Goal: Task Accomplishment & Management: Use online tool/utility

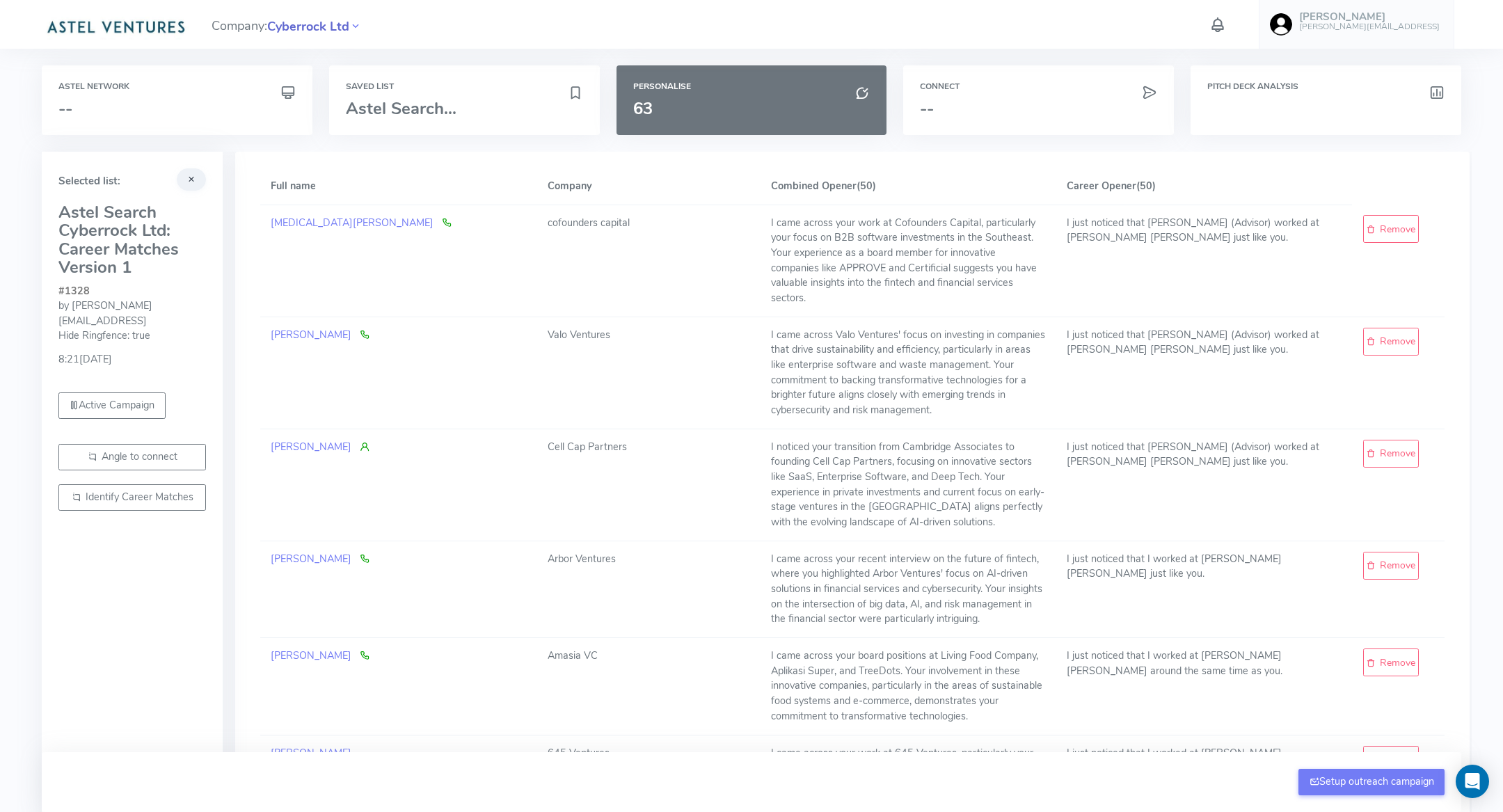
click at [308, 27] on span "Cyberrock Ltd" at bounding box center [308, 27] width 82 height 19
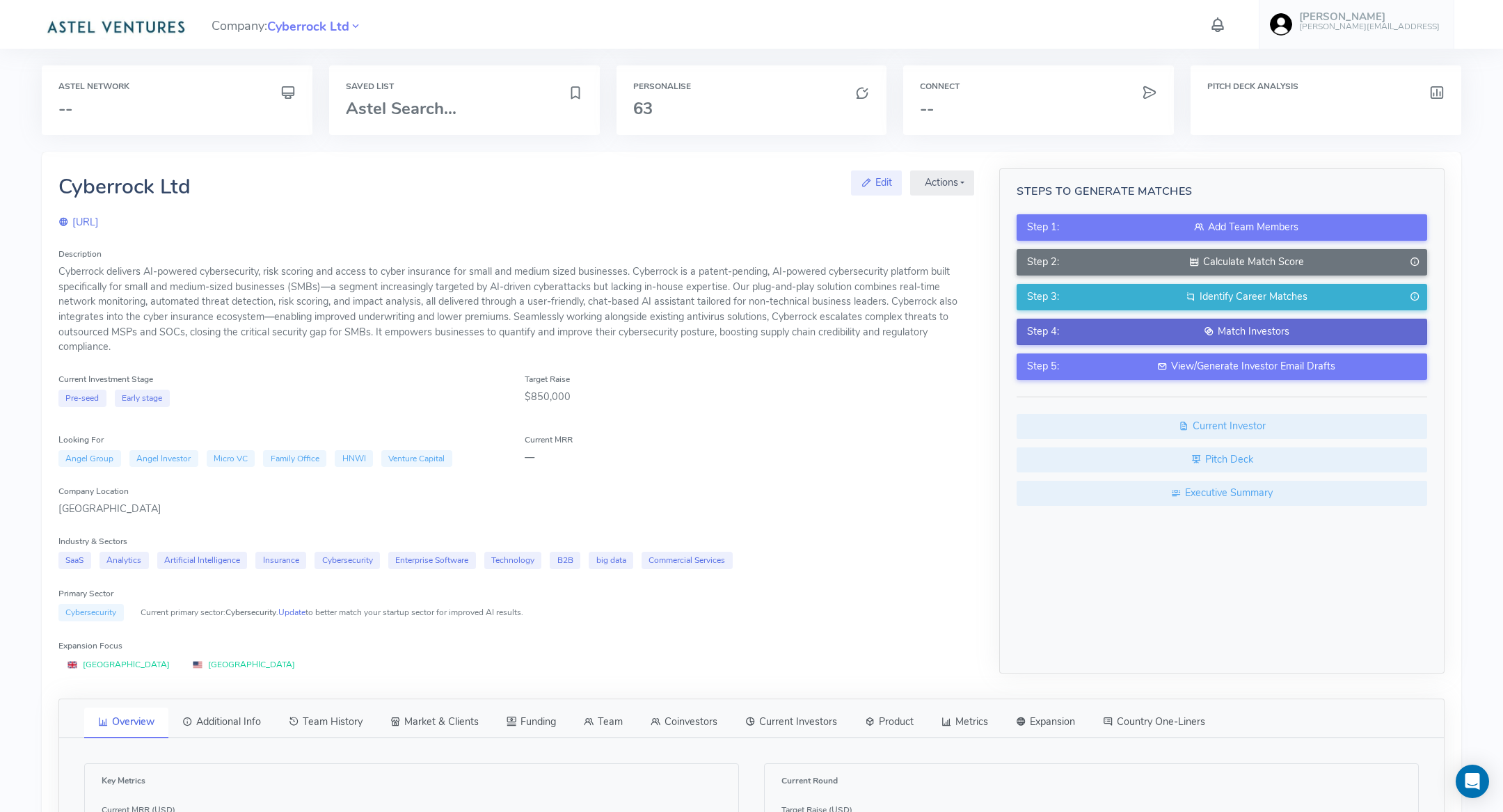
click at [1098, 319] on button "Step 4: Match Investors" at bounding box center [1222, 332] width 411 height 26
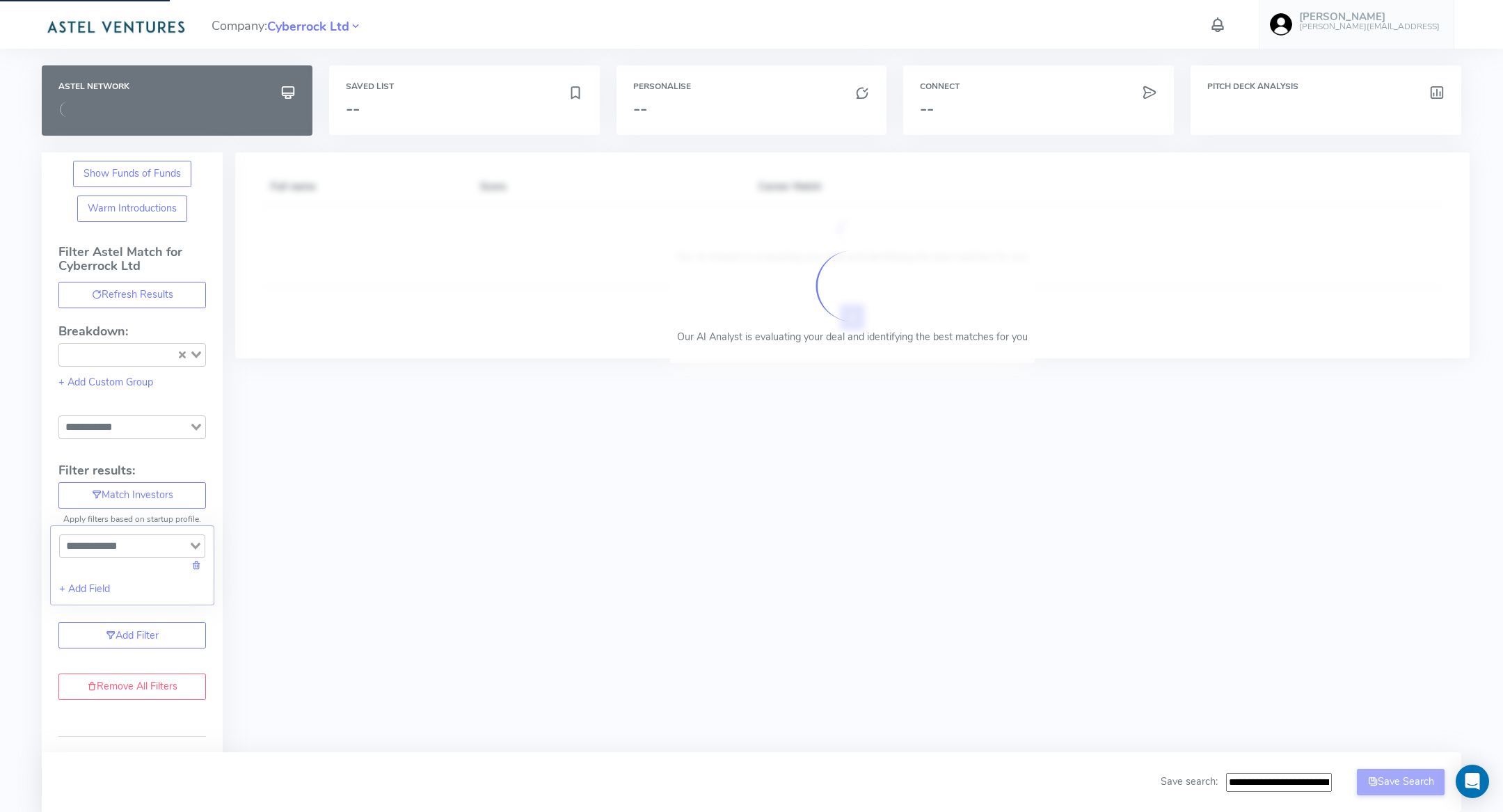
type input "**********"
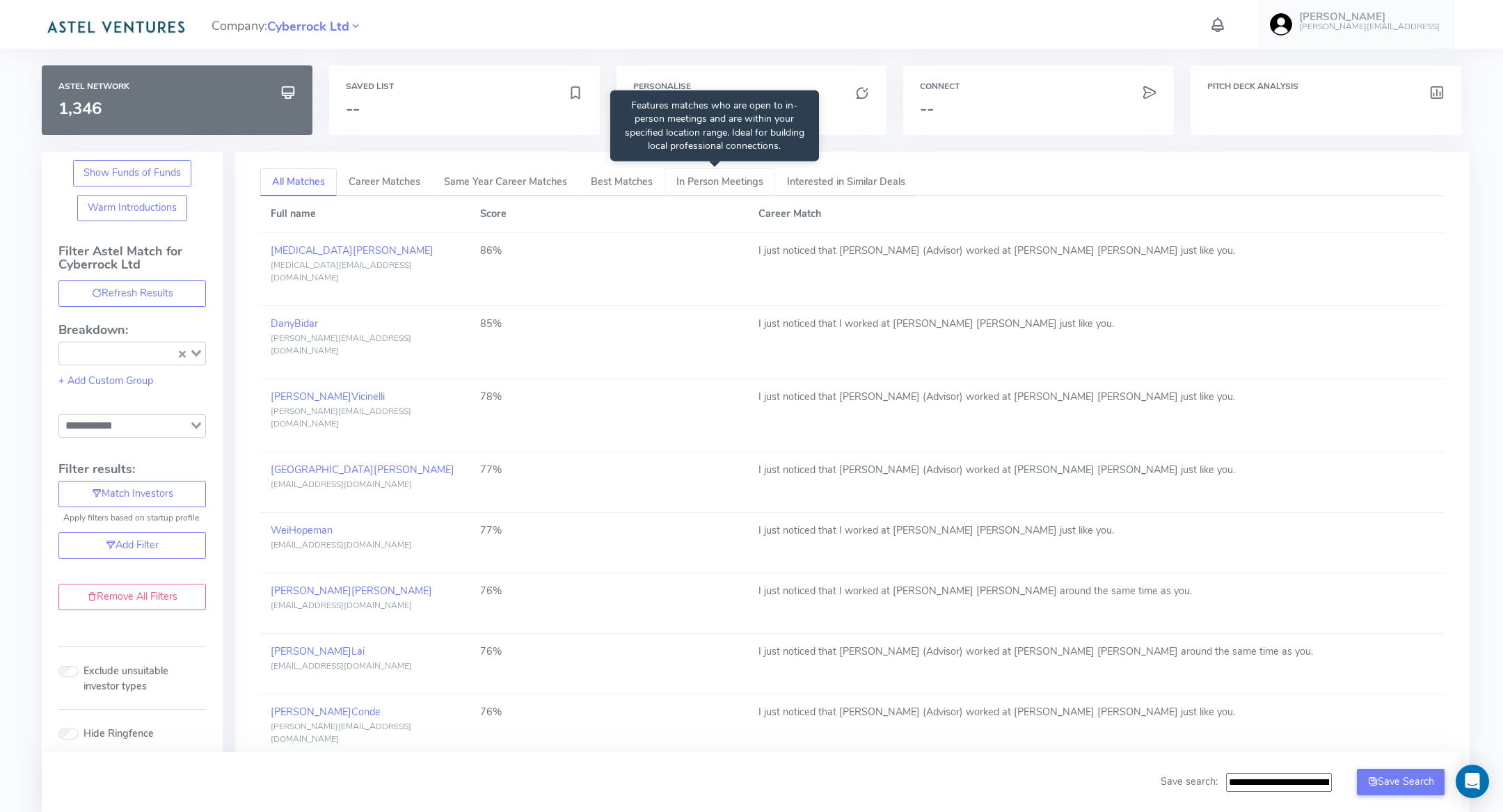
click at [707, 185] on span "In Person Meetings" at bounding box center [719, 181] width 87 height 14
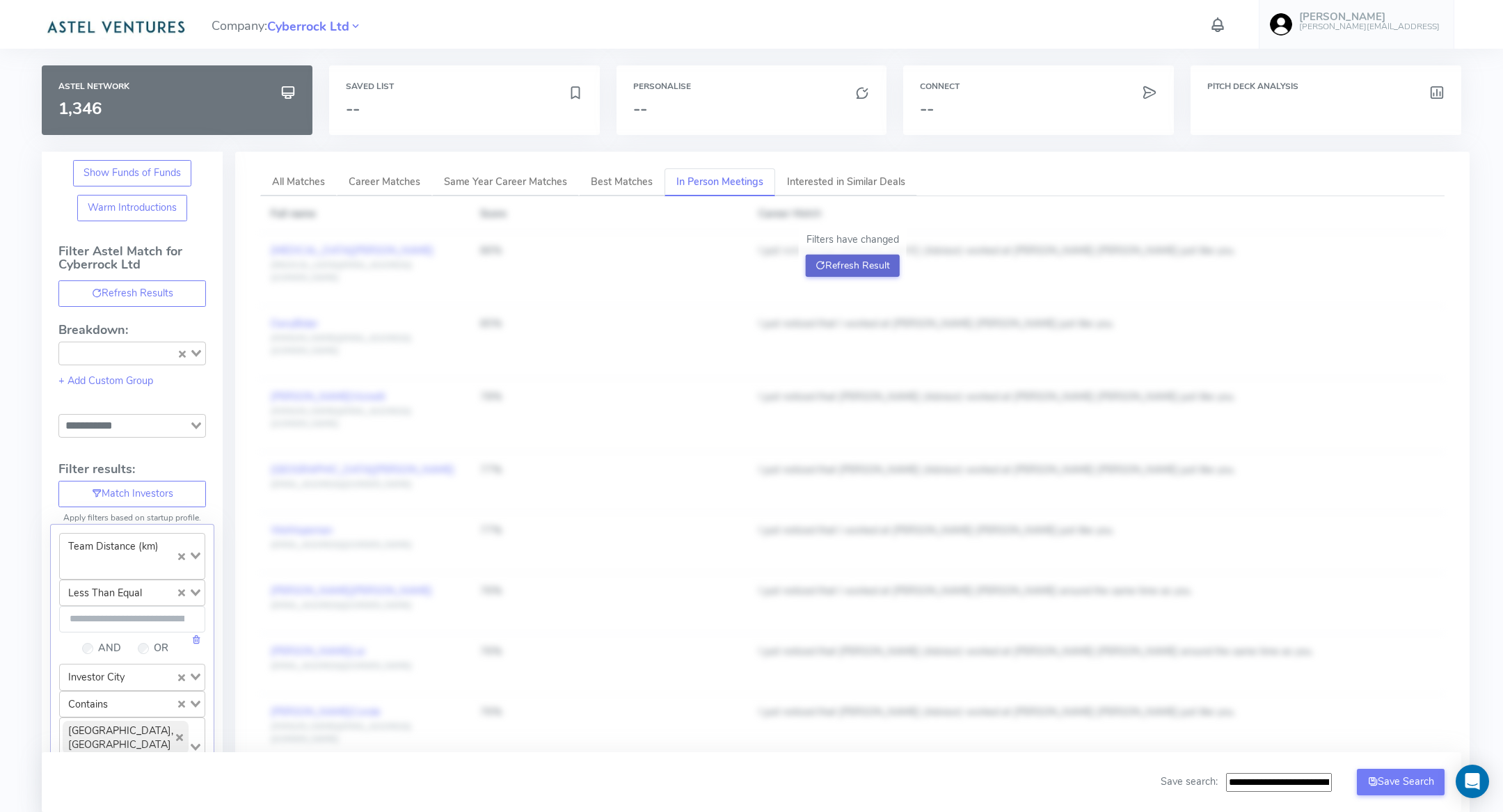
click at [873, 261] on button "Refresh Result" at bounding box center [853, 265] width 94 height 23
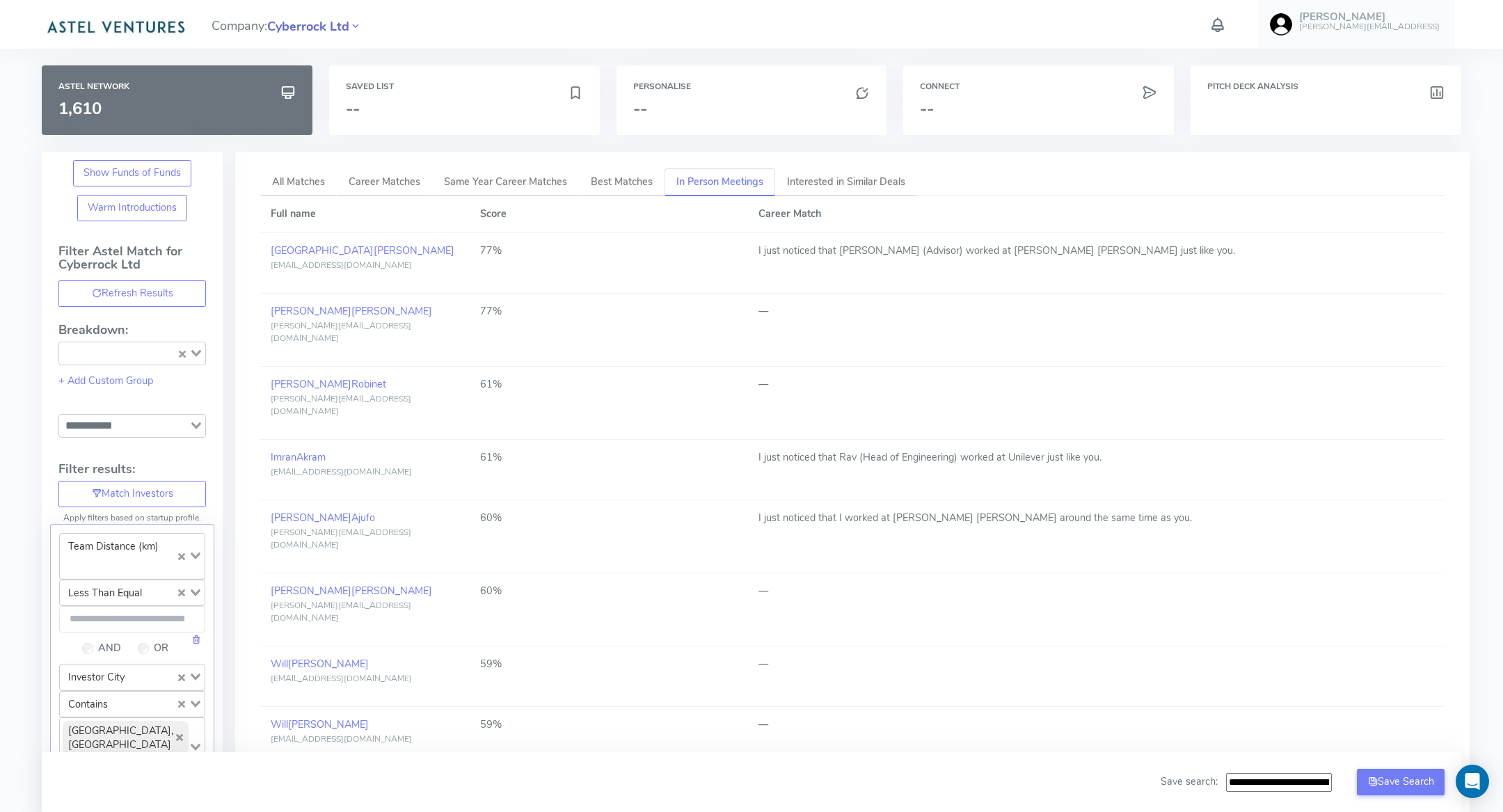
click at [311, 23] on span "Cyberrock Ltd" at bounding box center [308, 27] width 82 height 19
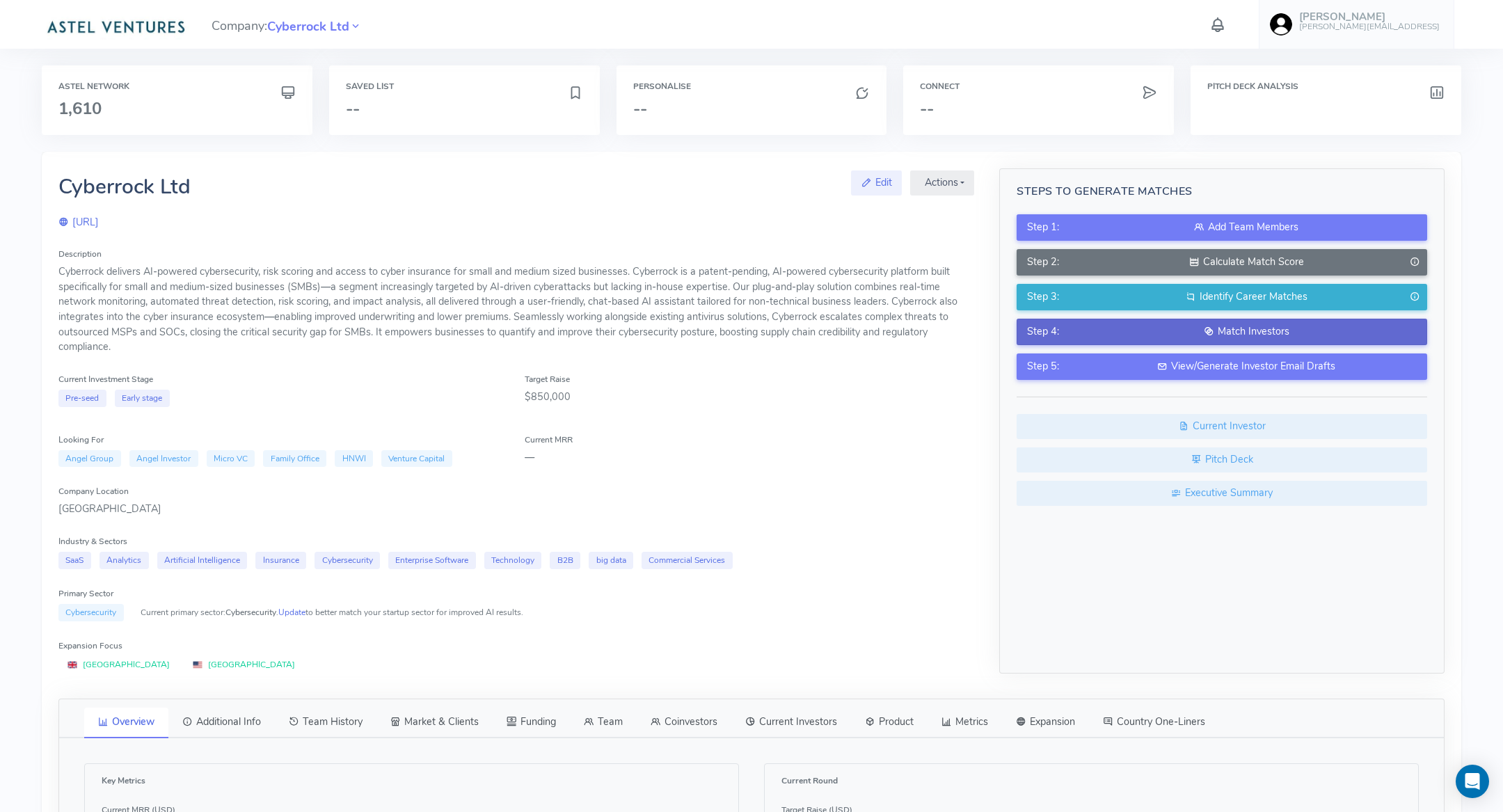
click at [1187, 331] on div "Match Investors" at bounding box center [1246, 332] width 341 height 15
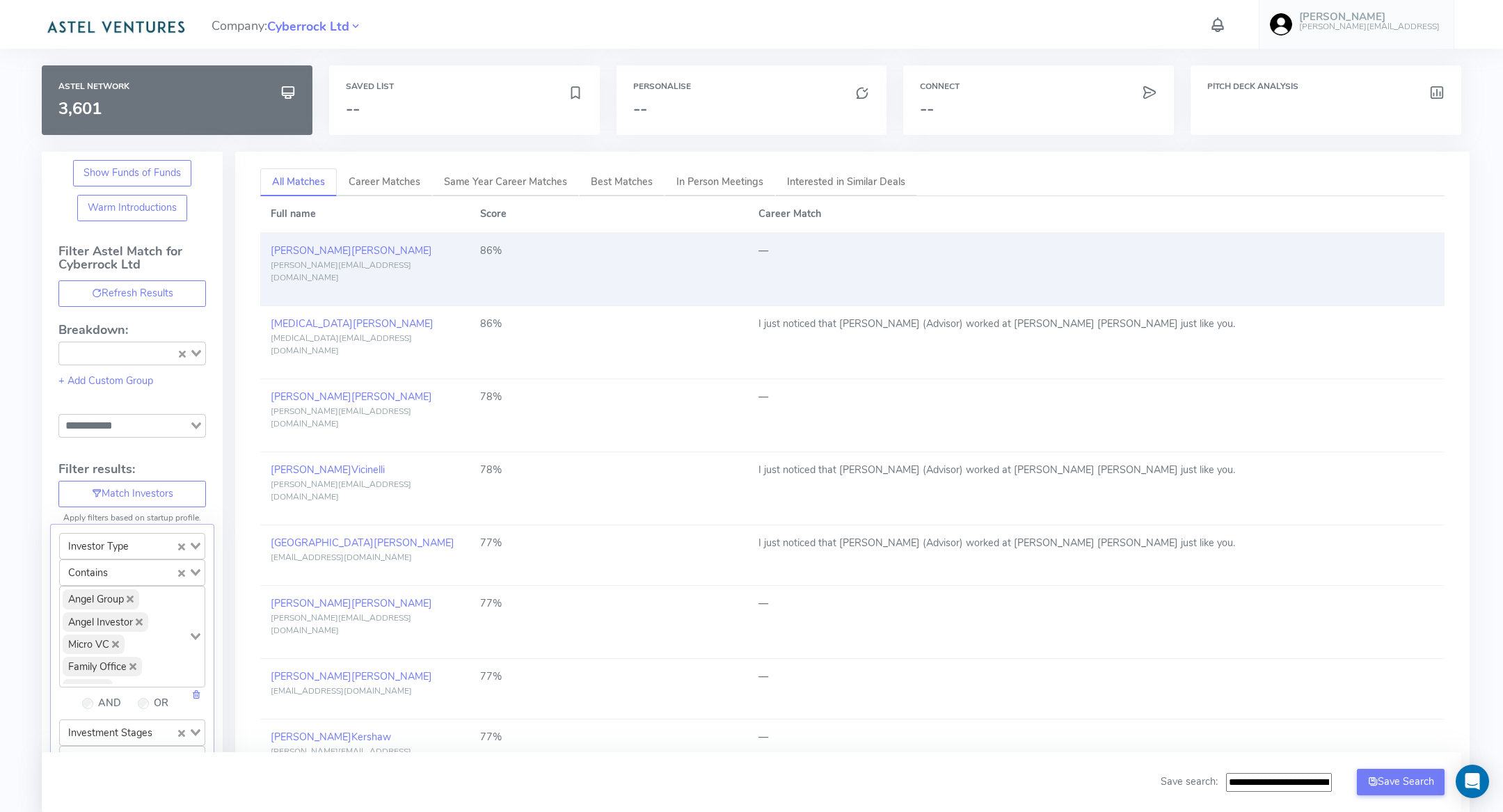
click at [872, 269] on td "—" at bounding box center [1096, 270] width 696 height 73
click at [352, 250] on span "[PERSON_NAME]" at bounding box center [392, 250] width 81 height 14
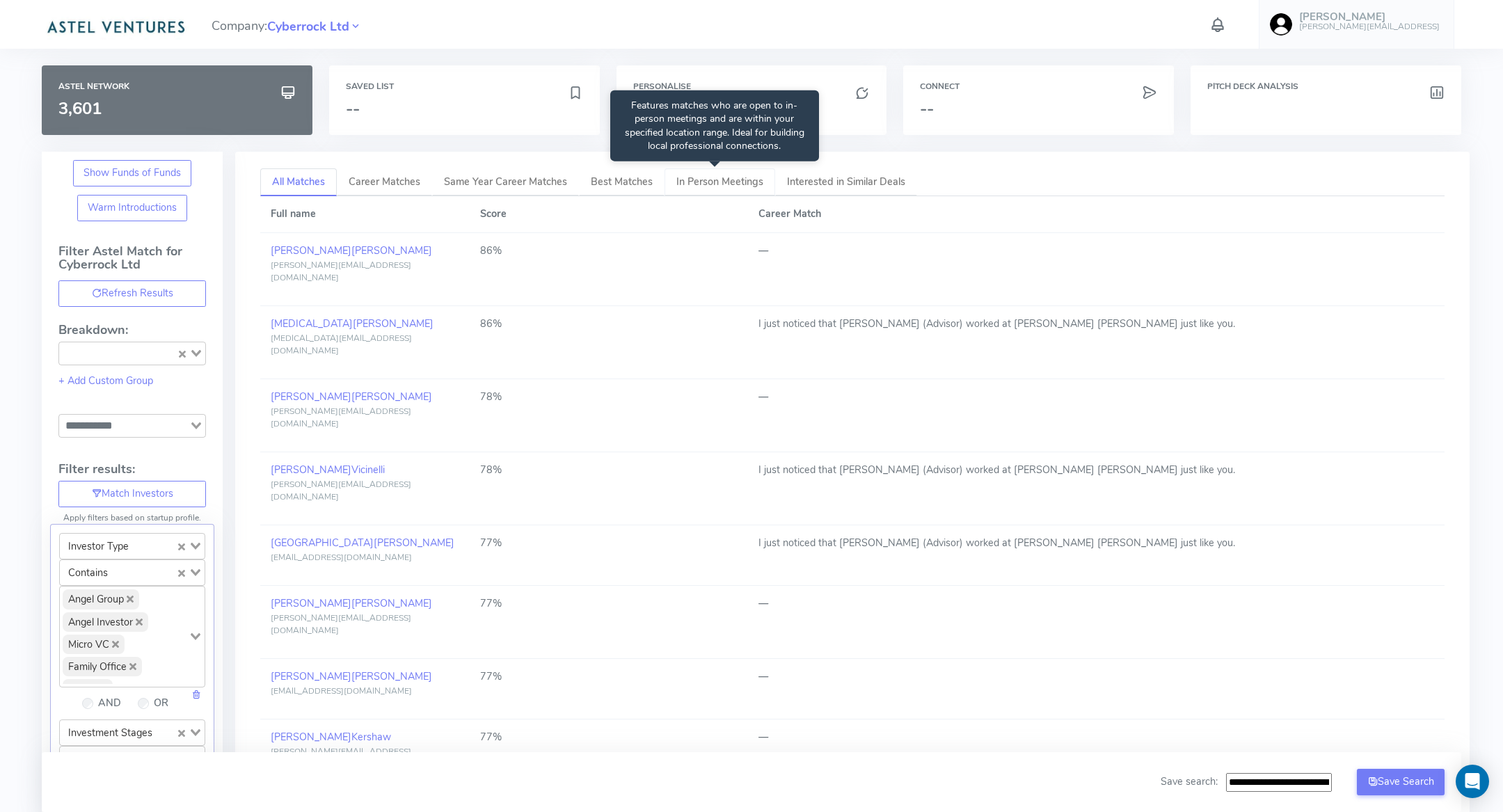
click at [710, 187] on span "In Person Meetings" at bounding box center [719, 181] width 87 height 14
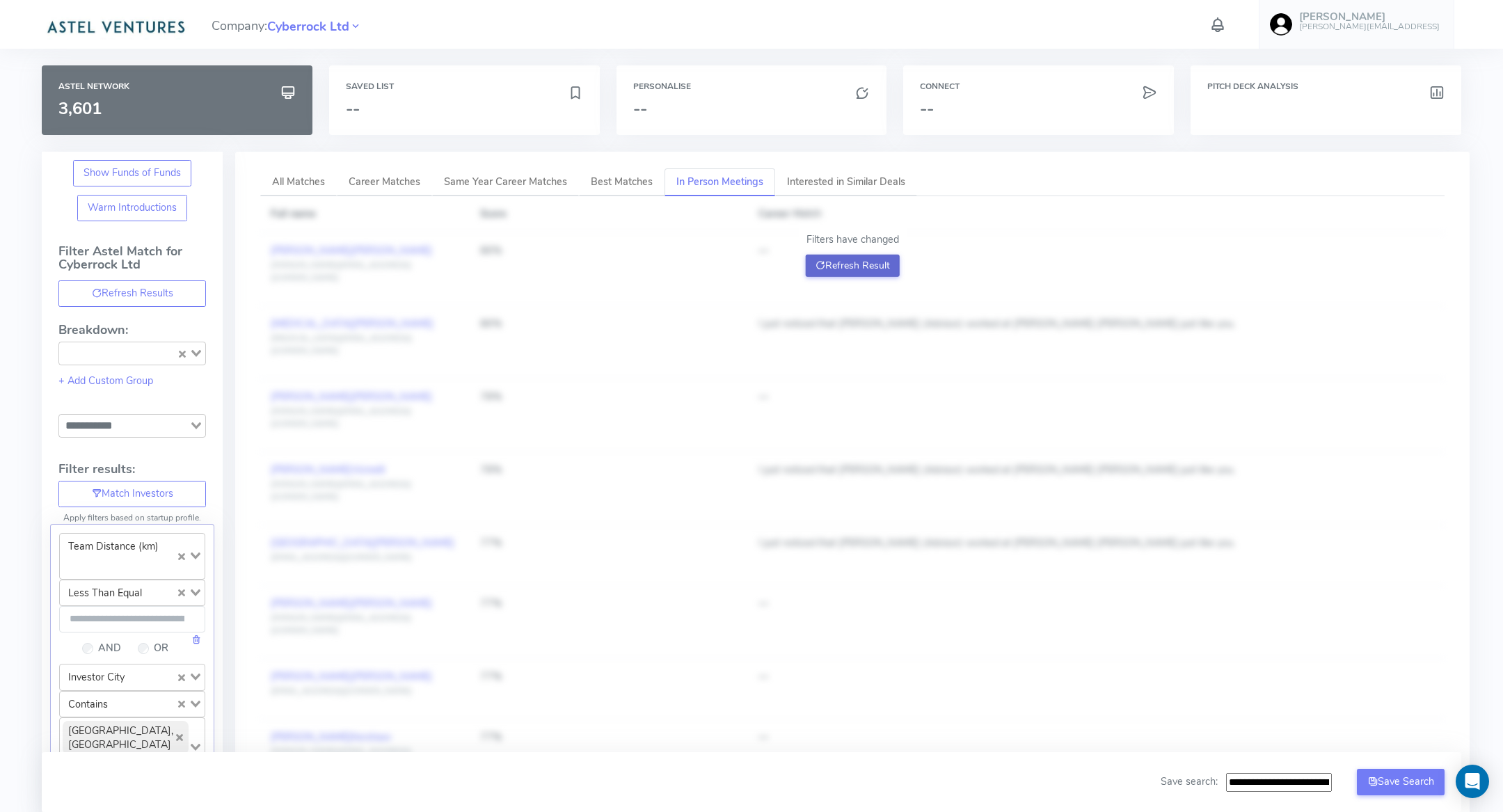
click at [844, 259] on button "Refresh Result" at bounding box center [853, 265] width 94 height 23
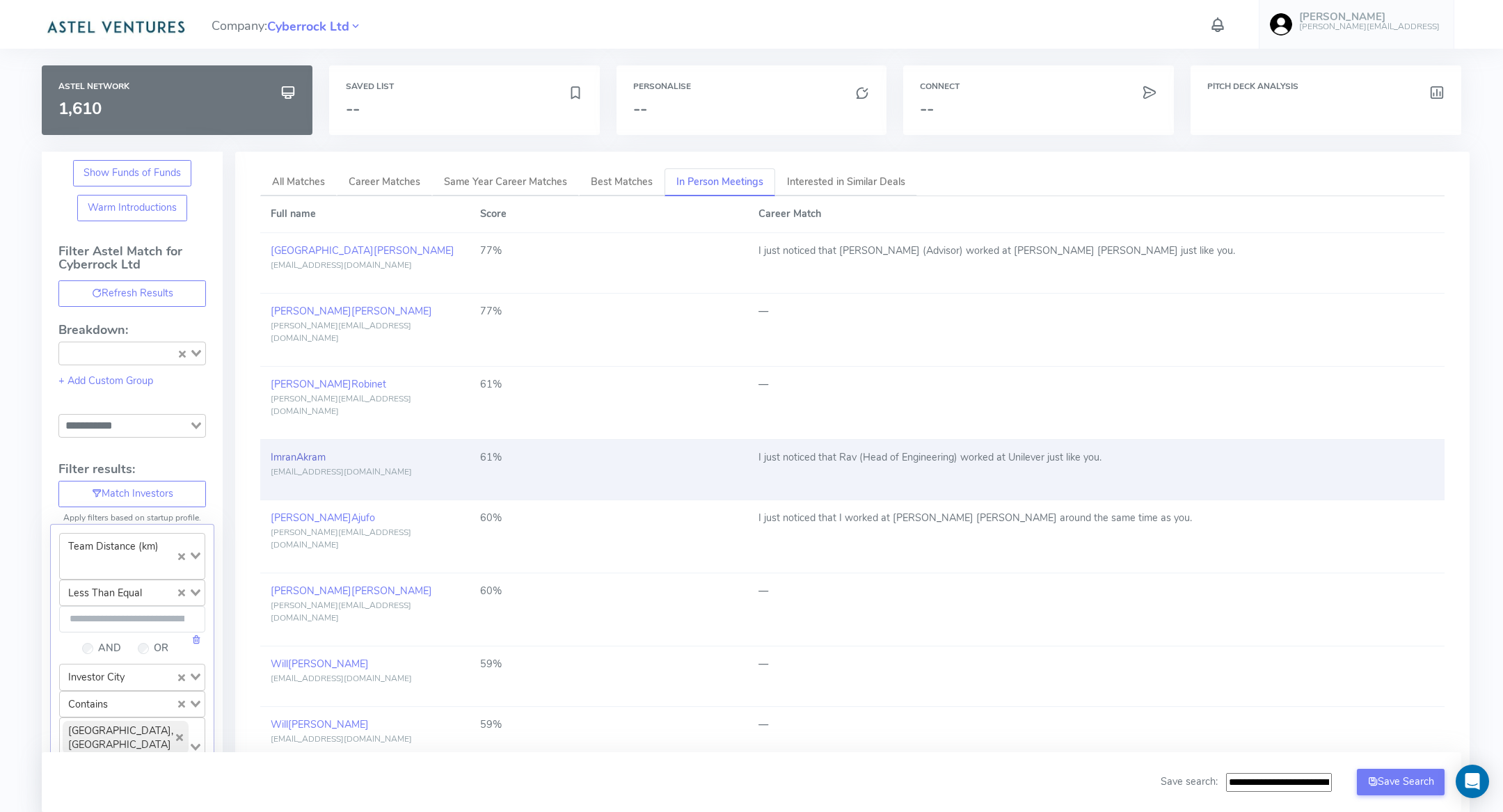
click at [311, 450] on span "Akram" at bounding box center [311, 456] width 29 height 14
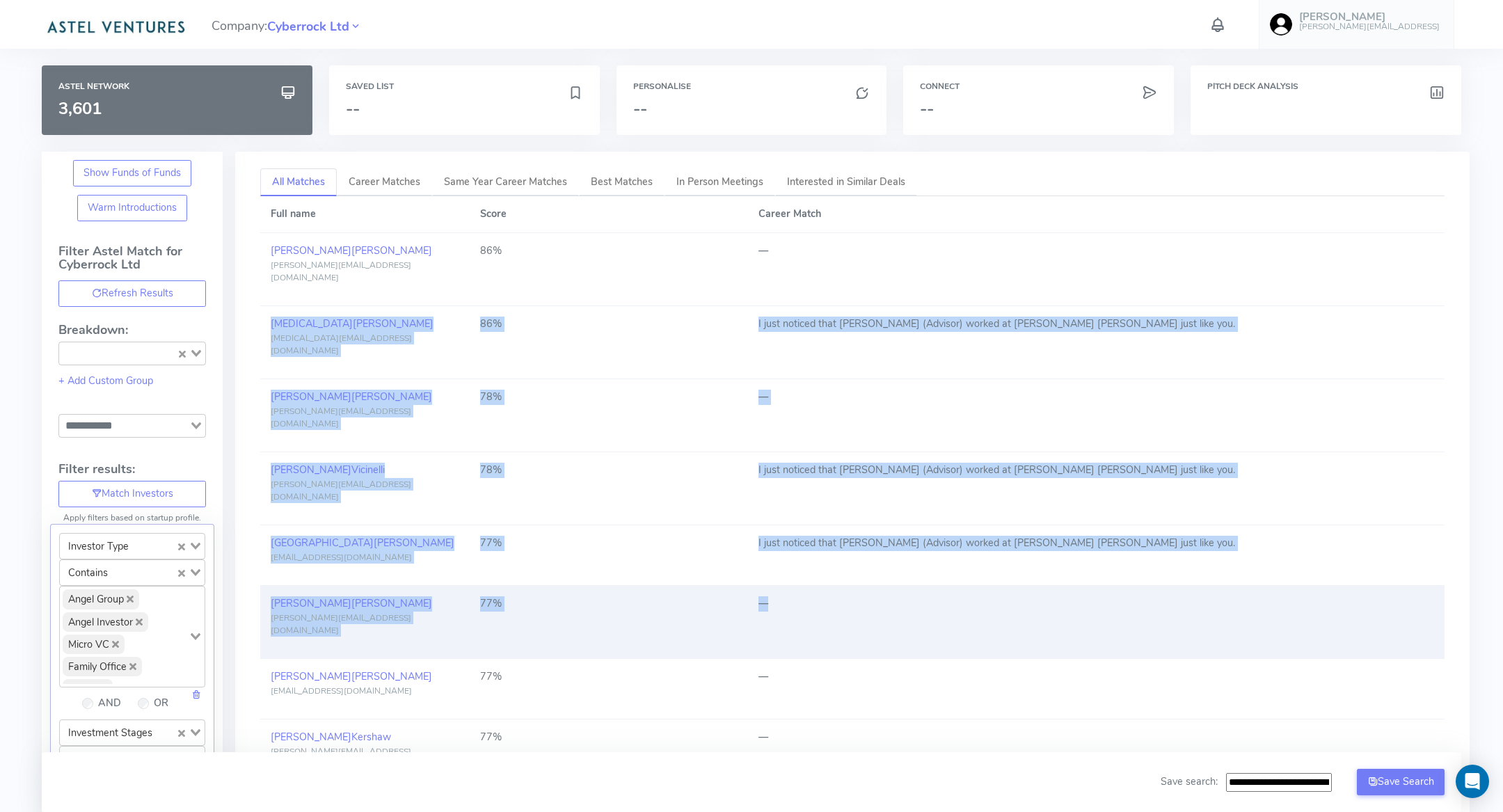
drag, startPoint x: 860, startPoint y: 273, endPoint x: 793, endPoint y: 555, distance: 289.8
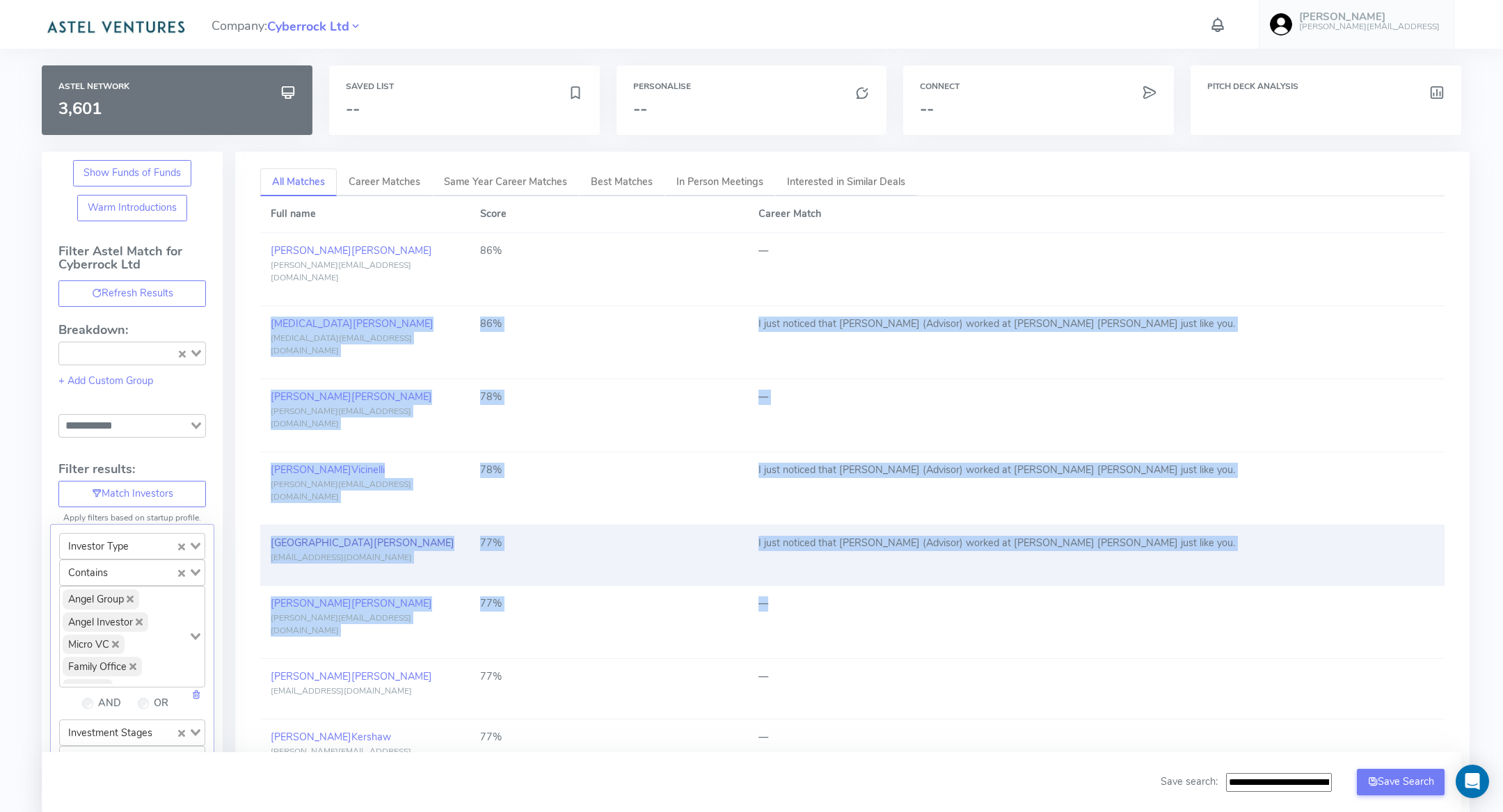
click at [373, 536] on span "[PERSON_NAME]" at bounding box center [413, 542] width 81 height 14
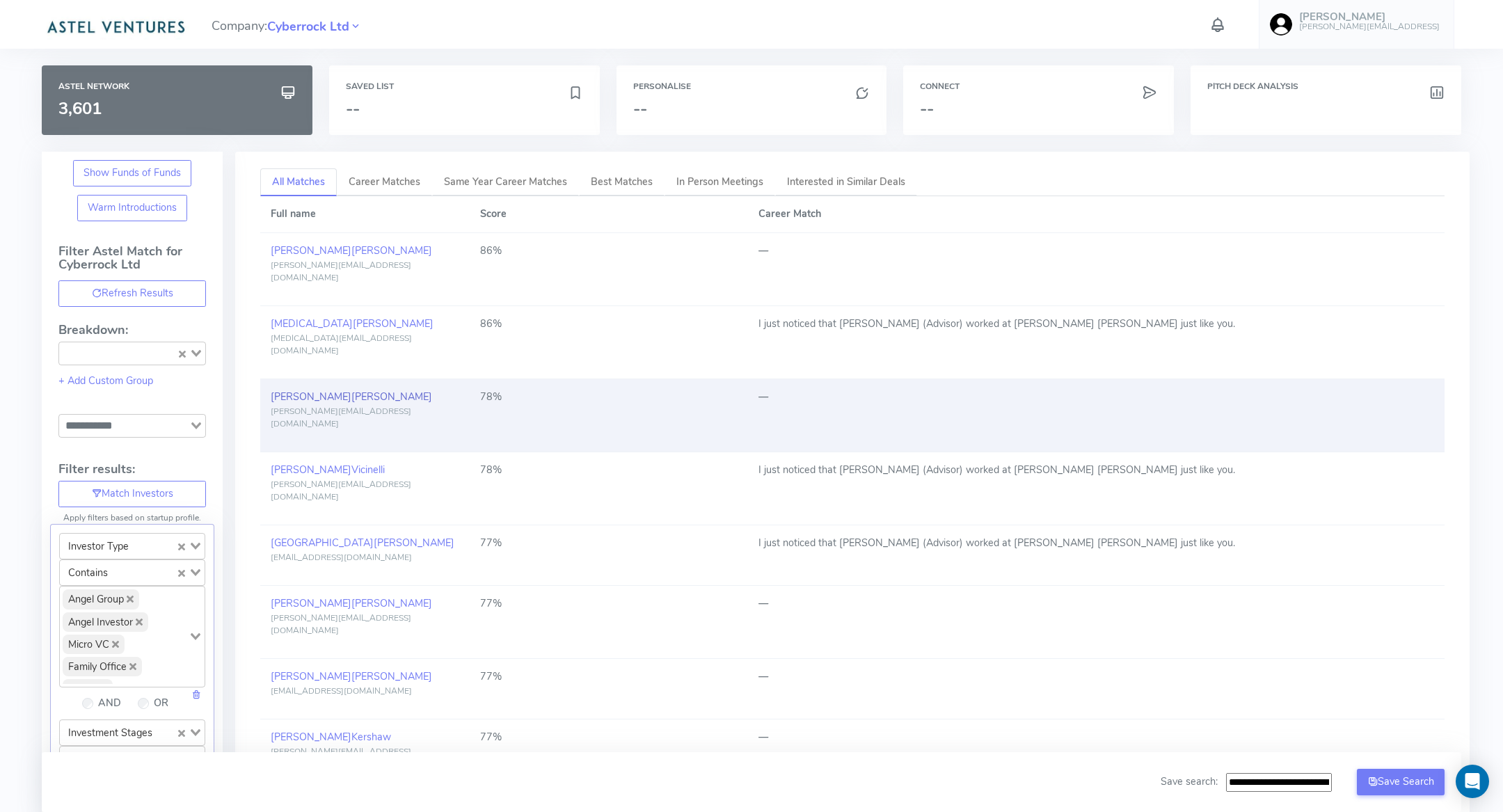
click at [352, 389] on span "[PERSON_NAME]" at bounding box center [392, 396] width 81 height 14
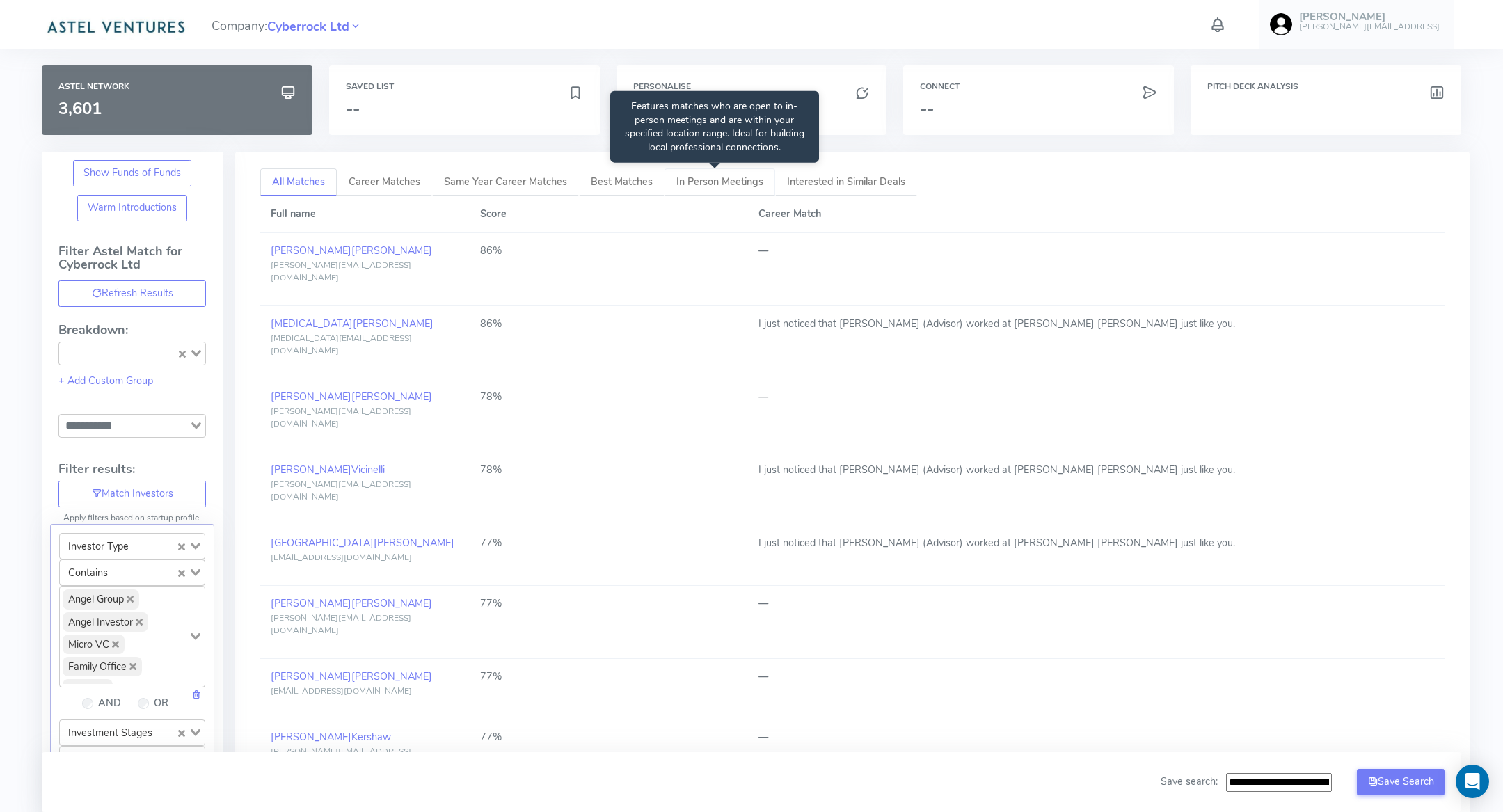
click at [703, 181] on span "In Person Meetings" at bounding box center [719, 181] width 87 height 14
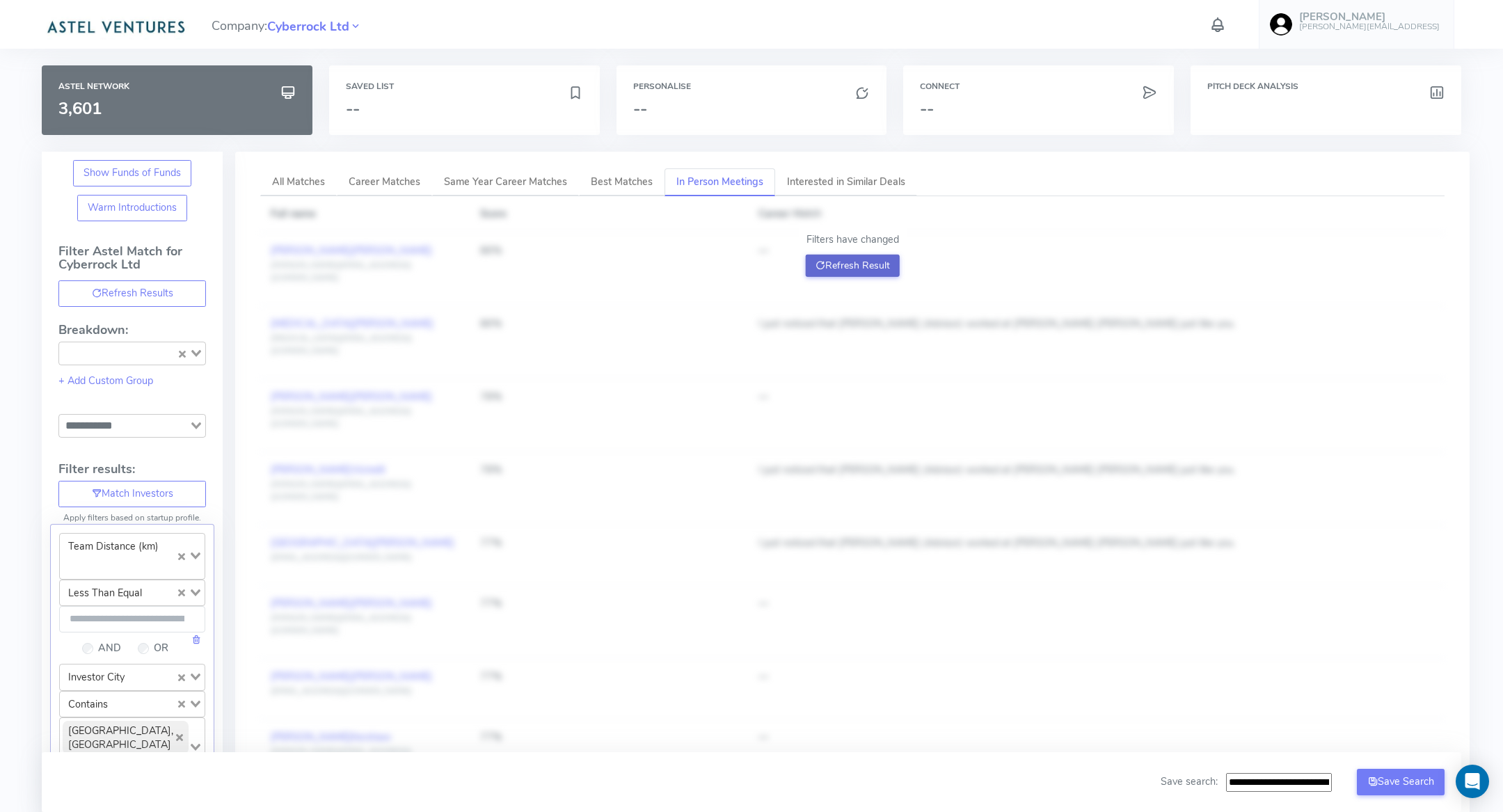
click at [871, 257] on button "Refresh Result" at bounding box center [853, 265] width 94 height 23
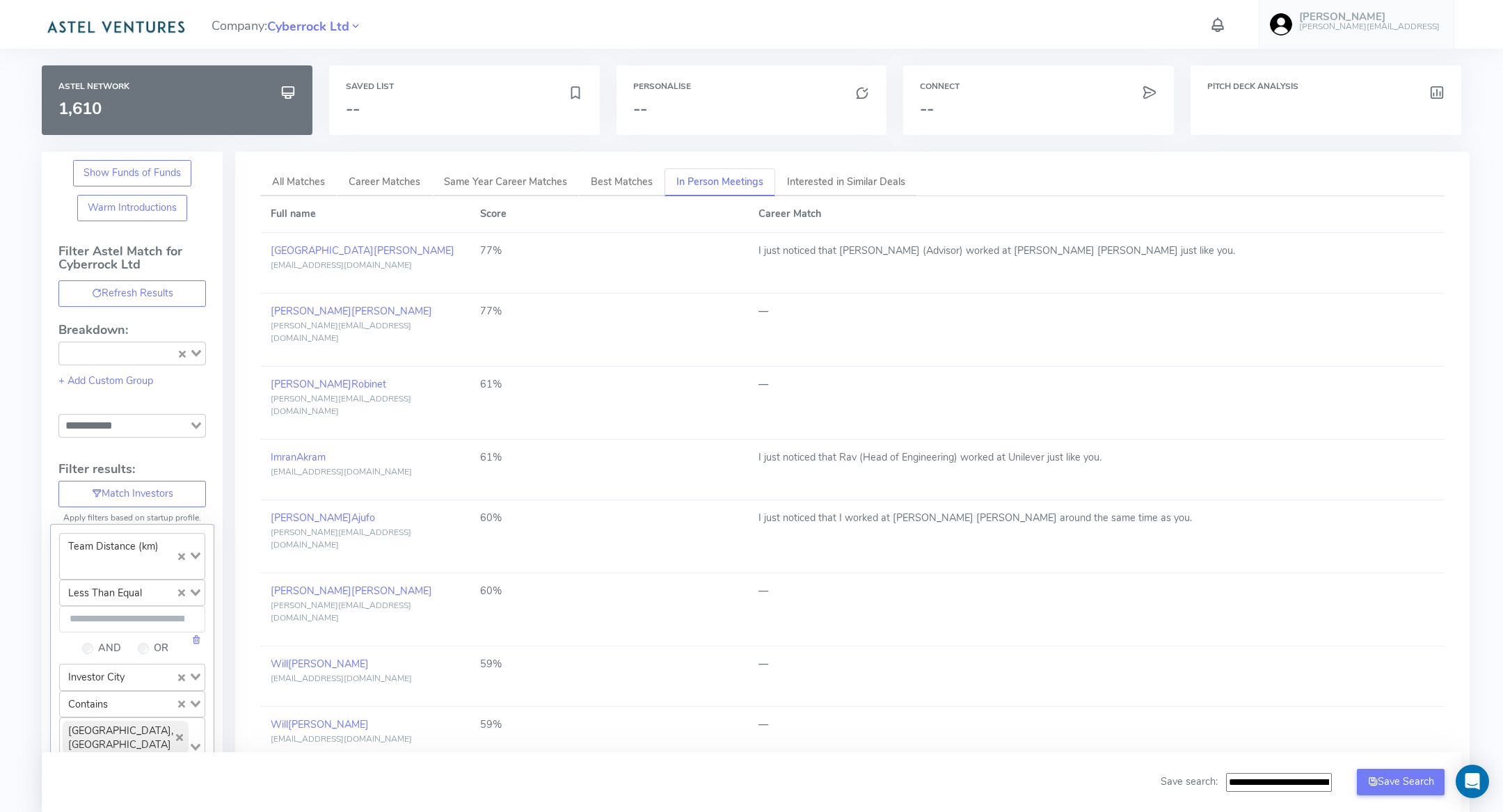
click at [842, 267] on td "I just noticed that [PERSON_NAME] (Advisor) worked at [PERSON_NAME] [PERSON_NAM…" at bounding box center [1096, 263] width 696 height 60
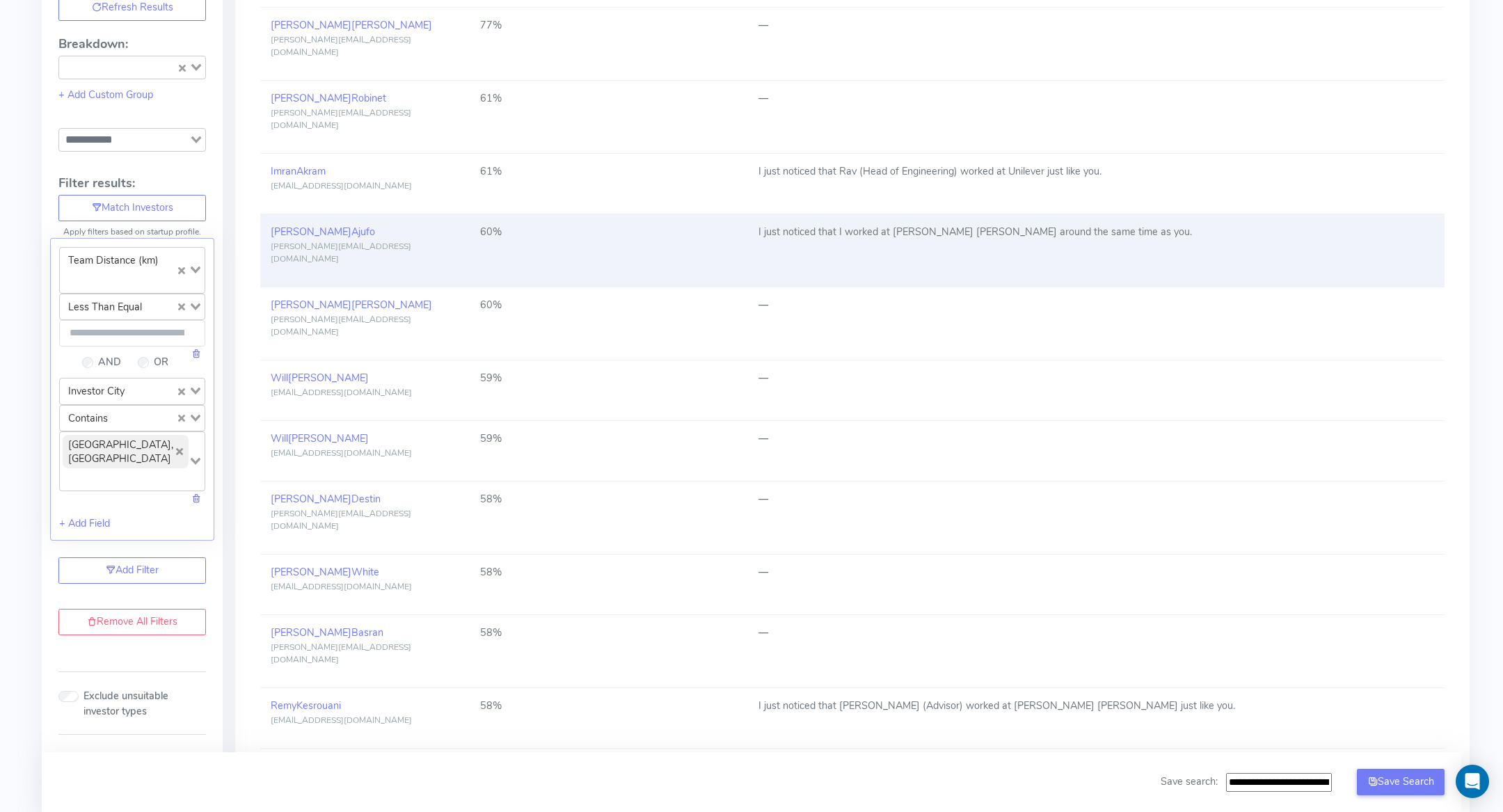
scroll to position [324, 0]
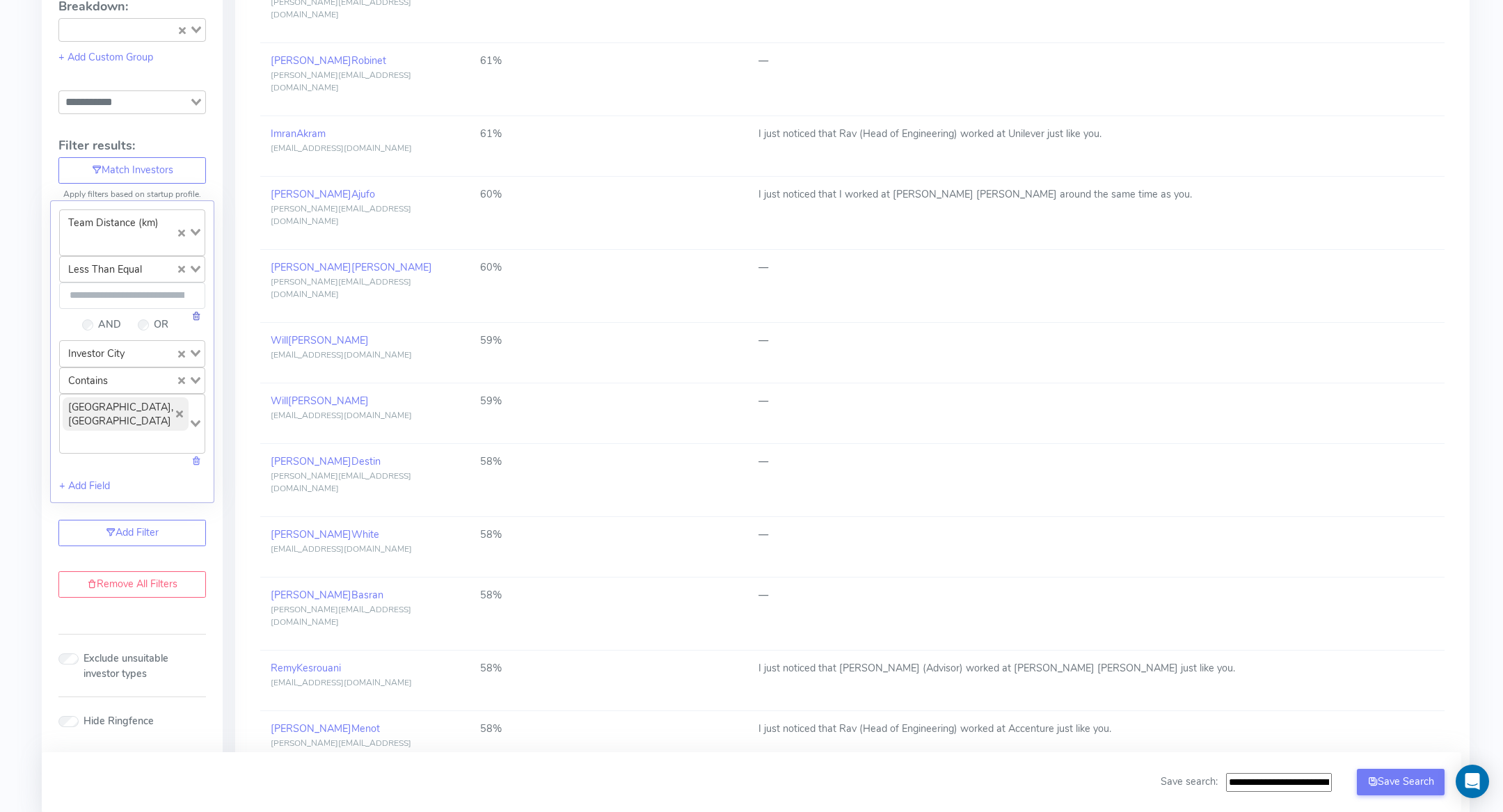
click at [198, 309] on link at bounding box center [195, 316] width 9 height 14
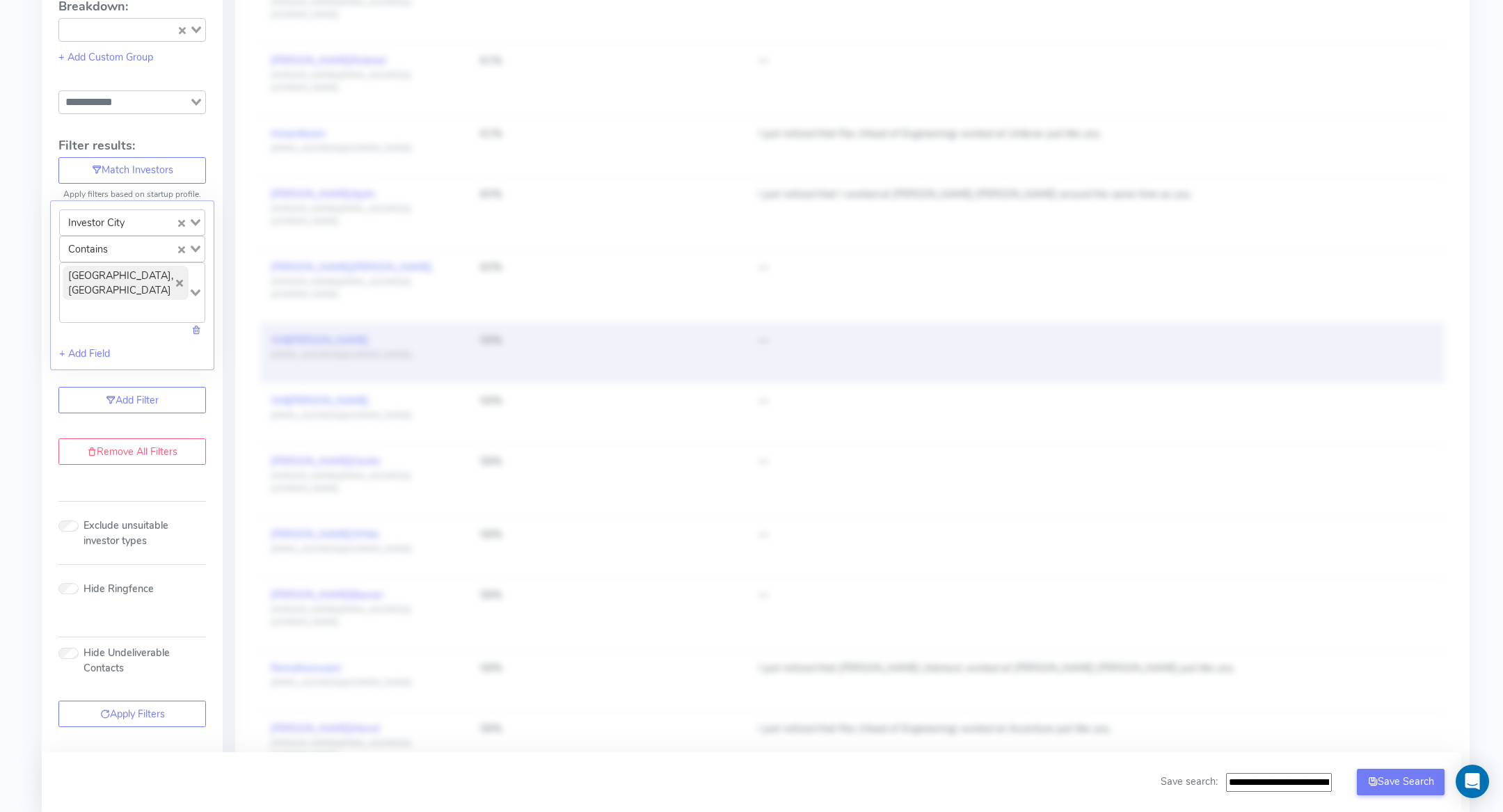
scroll to position [0, 0]
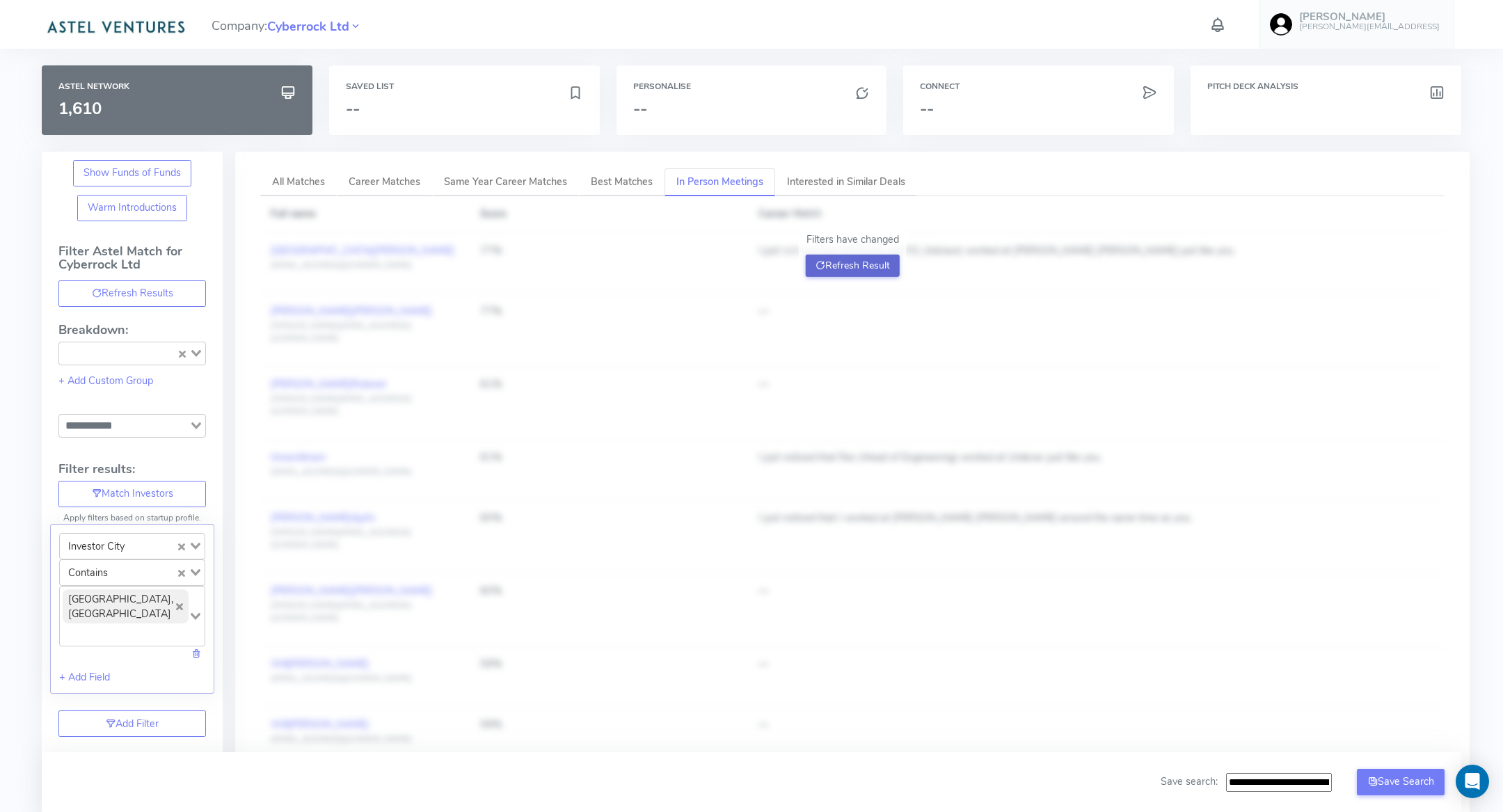
click at [850, 263] on button "Refresh Result" at bounding box center [853, 265] width 94 height 23
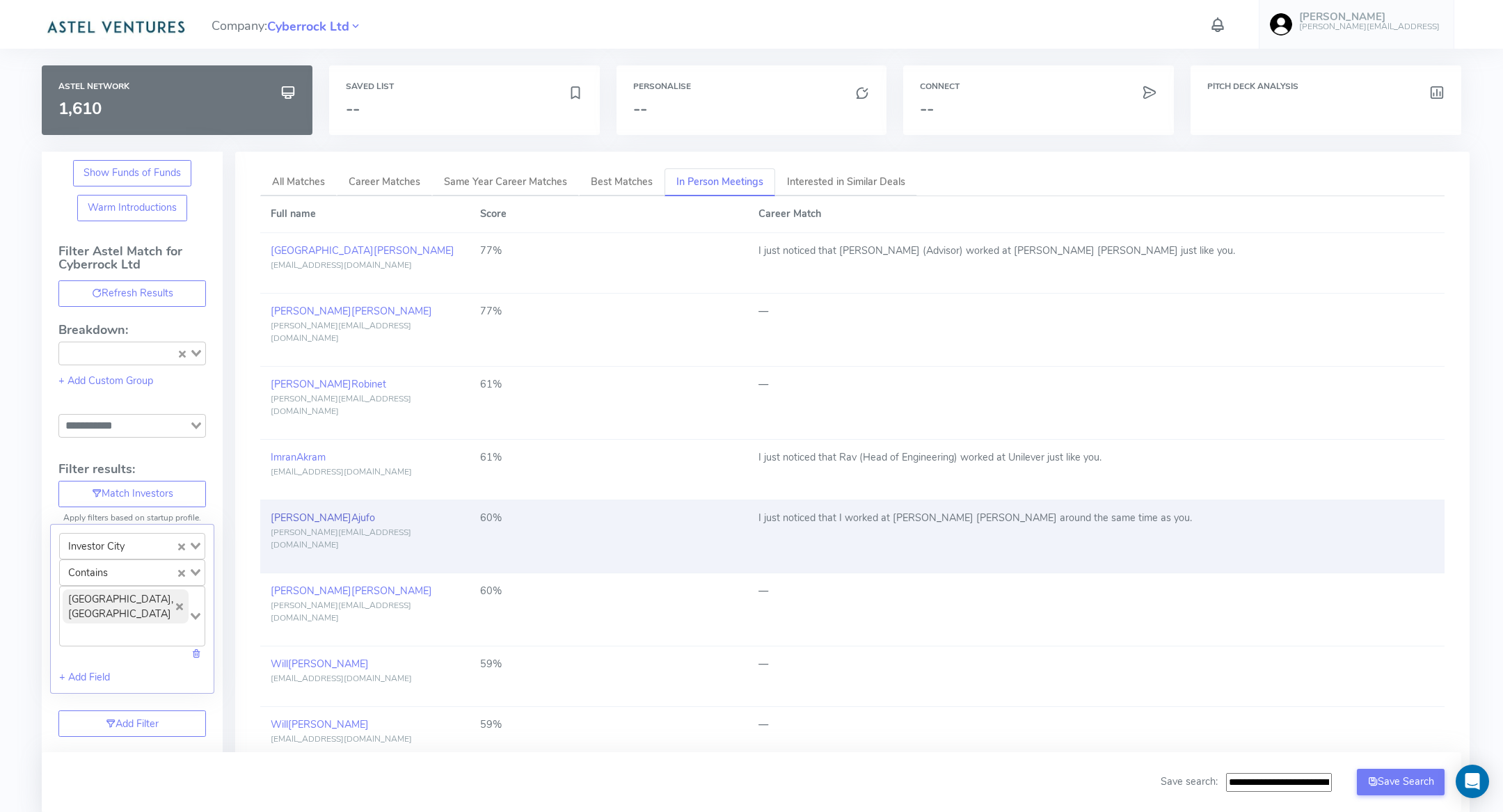
click at [296, 510] on link "[PERSON_NAME]" at bounding box center [322, 517] width 104 height 14
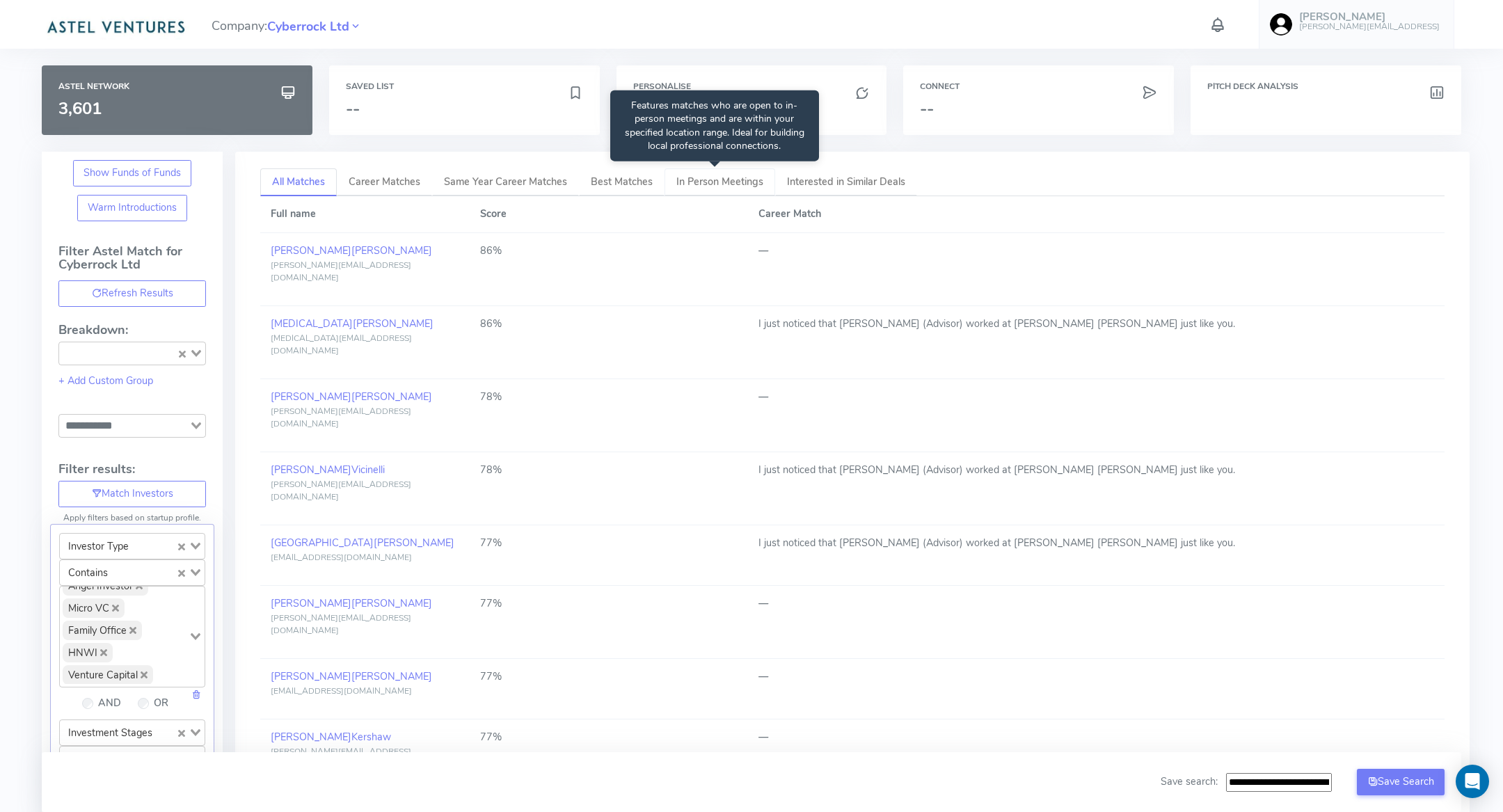
click at [720, 180] on span "In Person Meetings" at bounding box center [719, 181] width 87 height 14
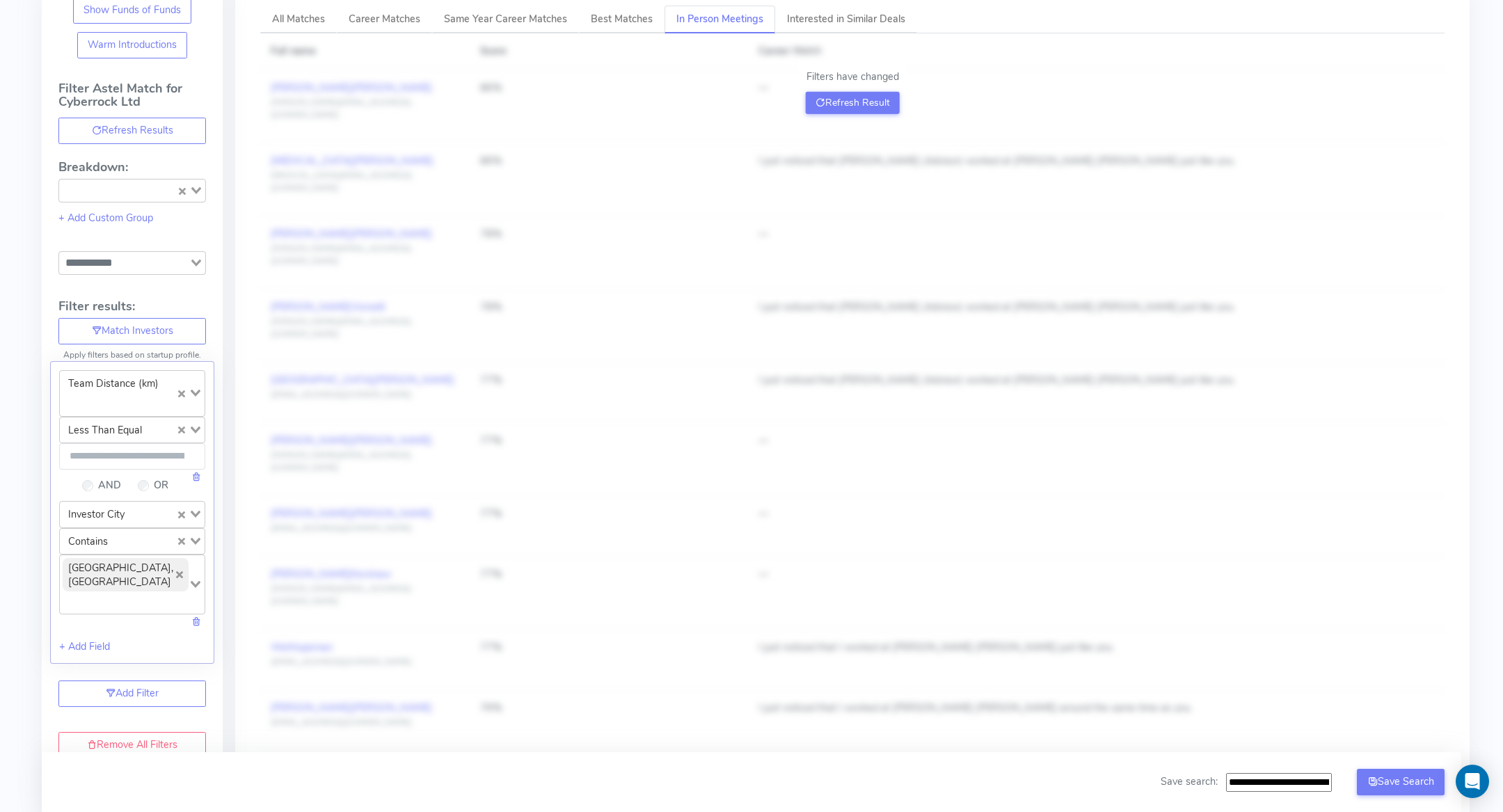
scroll to position [173, 0]
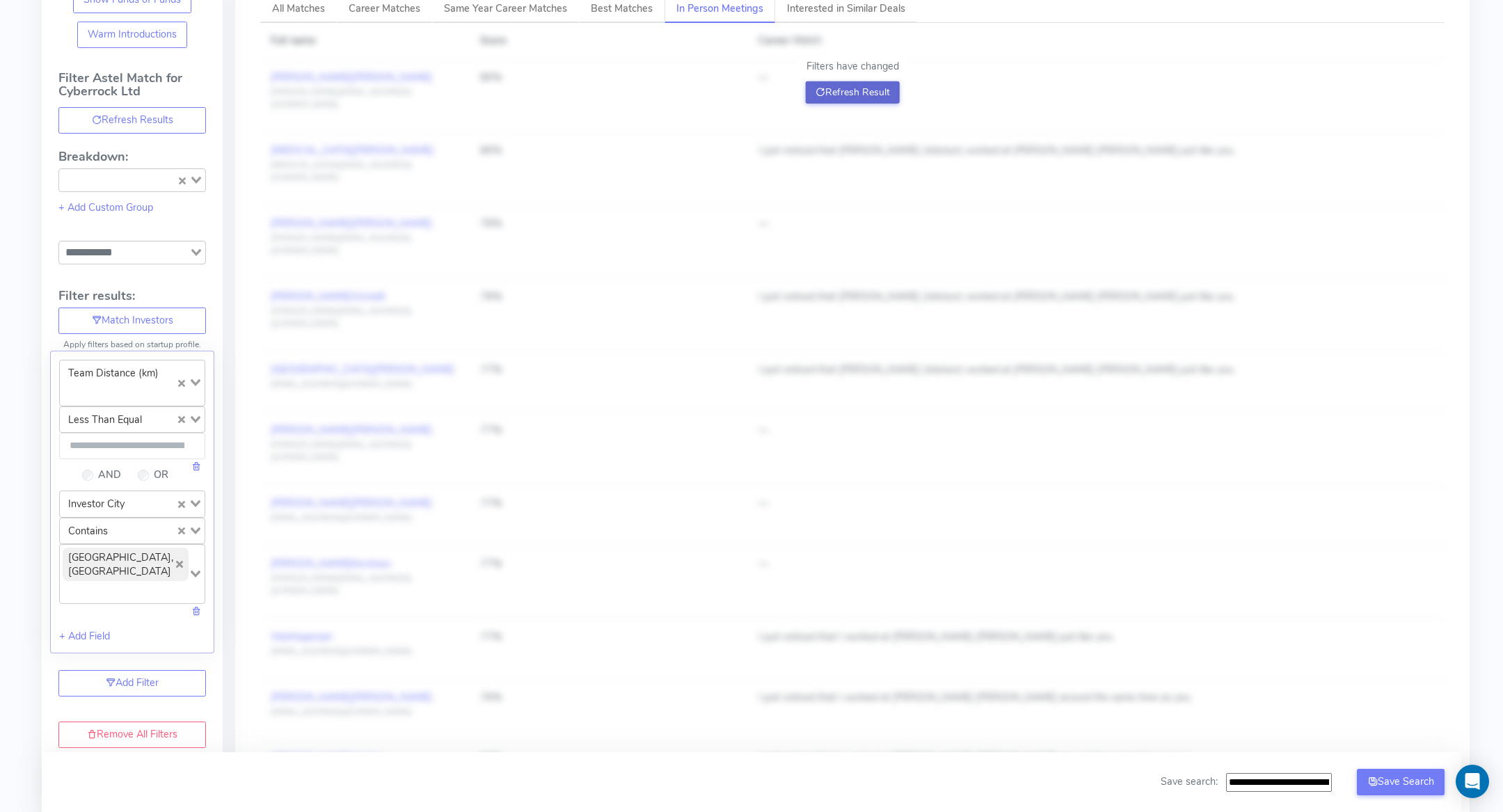
click at [817, 86] on icon at bounding box center [820, 92] width 9 height 13
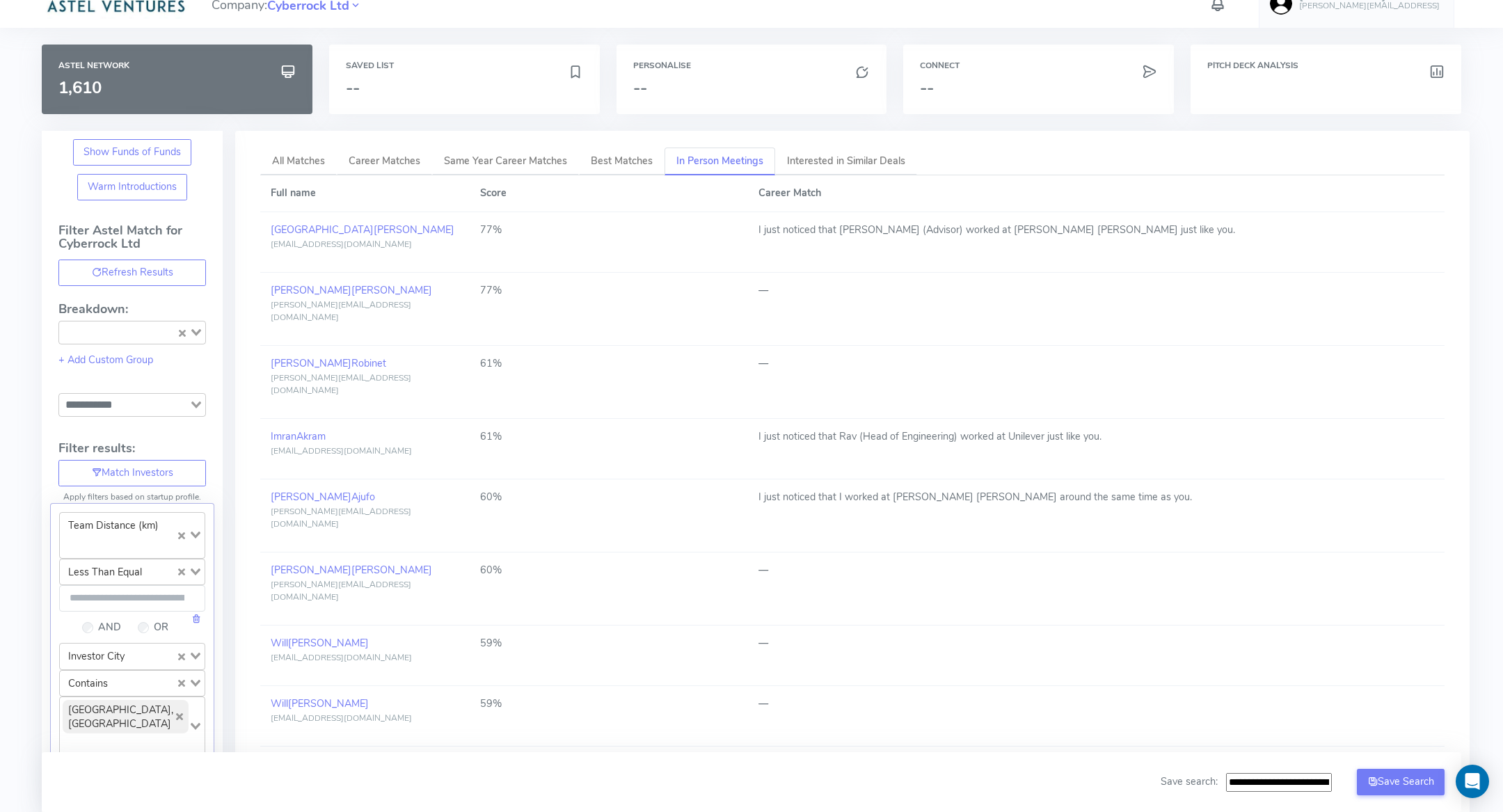
scroll to position [0, 0]
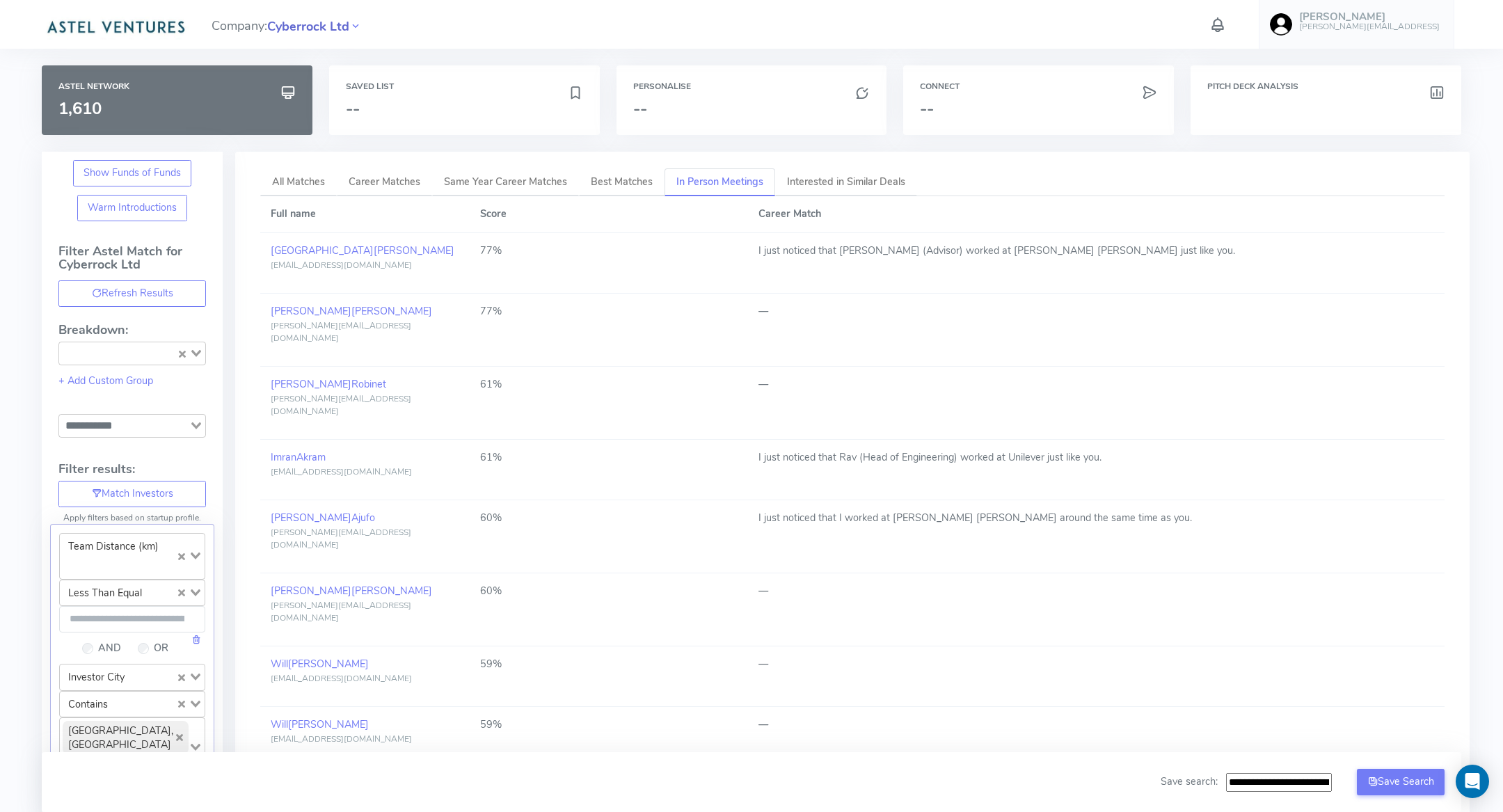
click at [316, 25] on span "Cyberrock Ltd" at bounding box center [308, 27] width 82 height 19
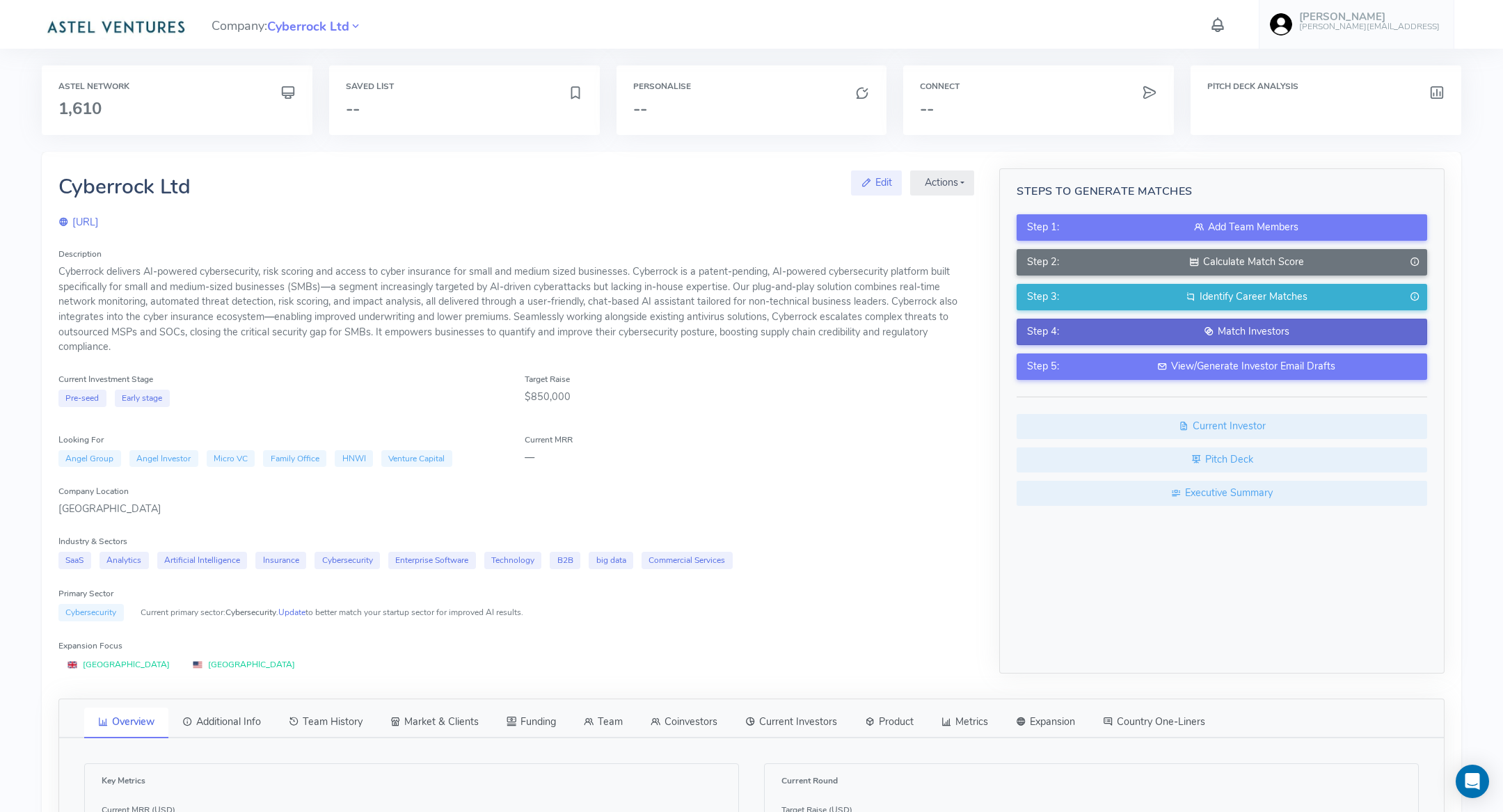
click at [1125, 329] on div "Match Investors" at bounding box center [1246, 332] width 341 height 15
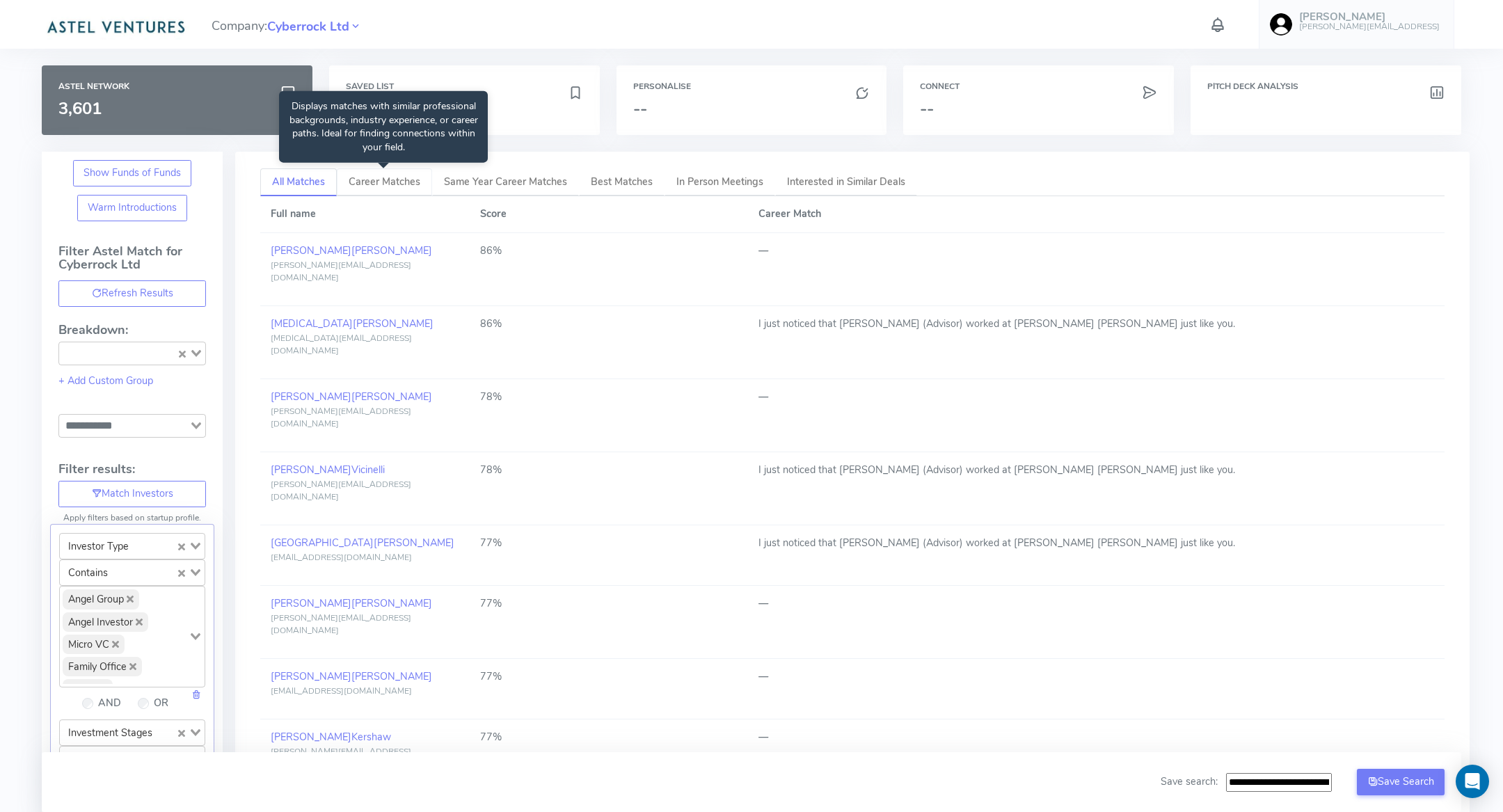
click at [373, 182] on span "Career Matches" at bounding box center [384, 181] width 71 height 14
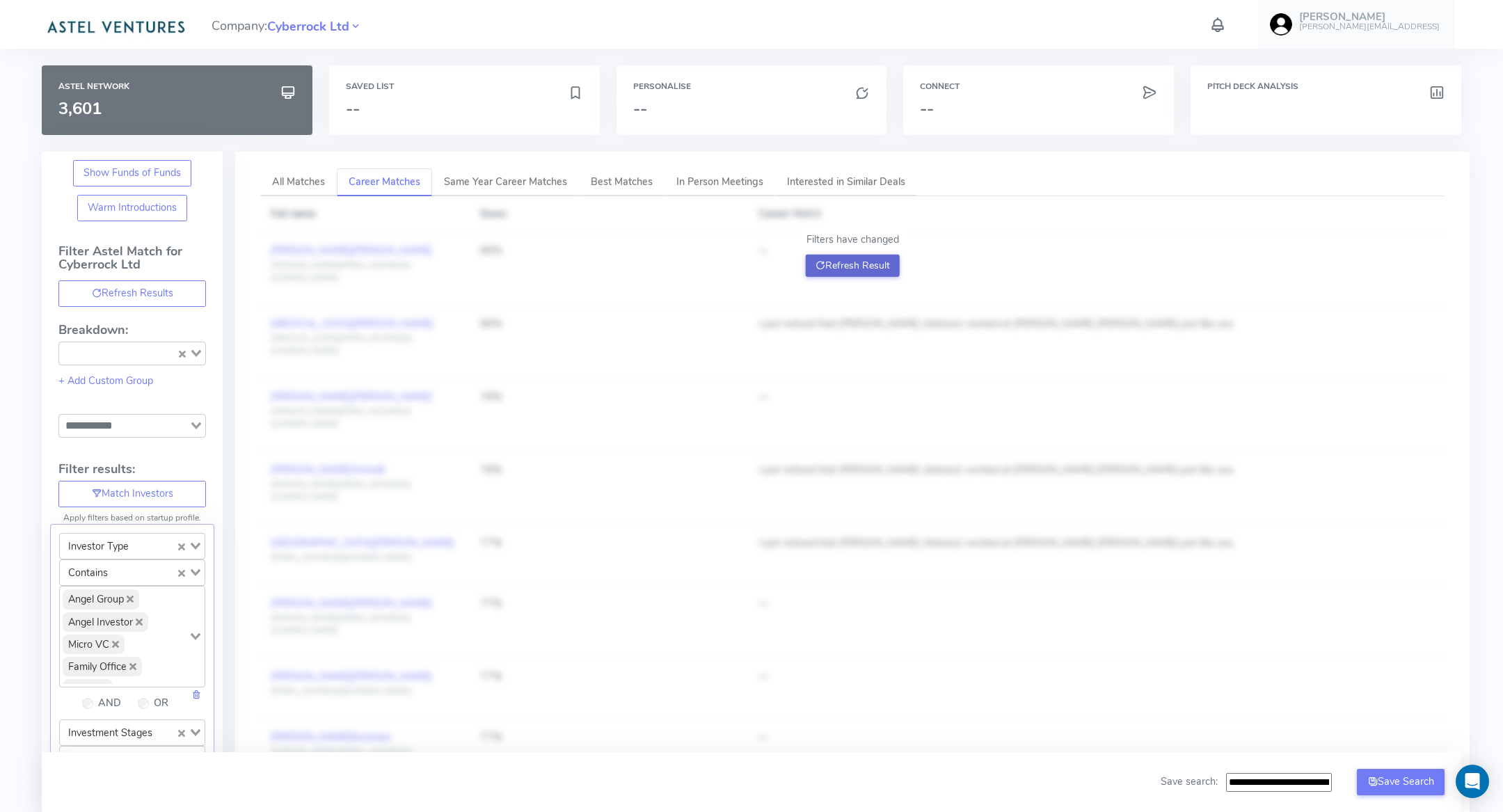
click at [832, 257] on button "Refresh Result" at bounding box center [853, 265] width 94 height 23
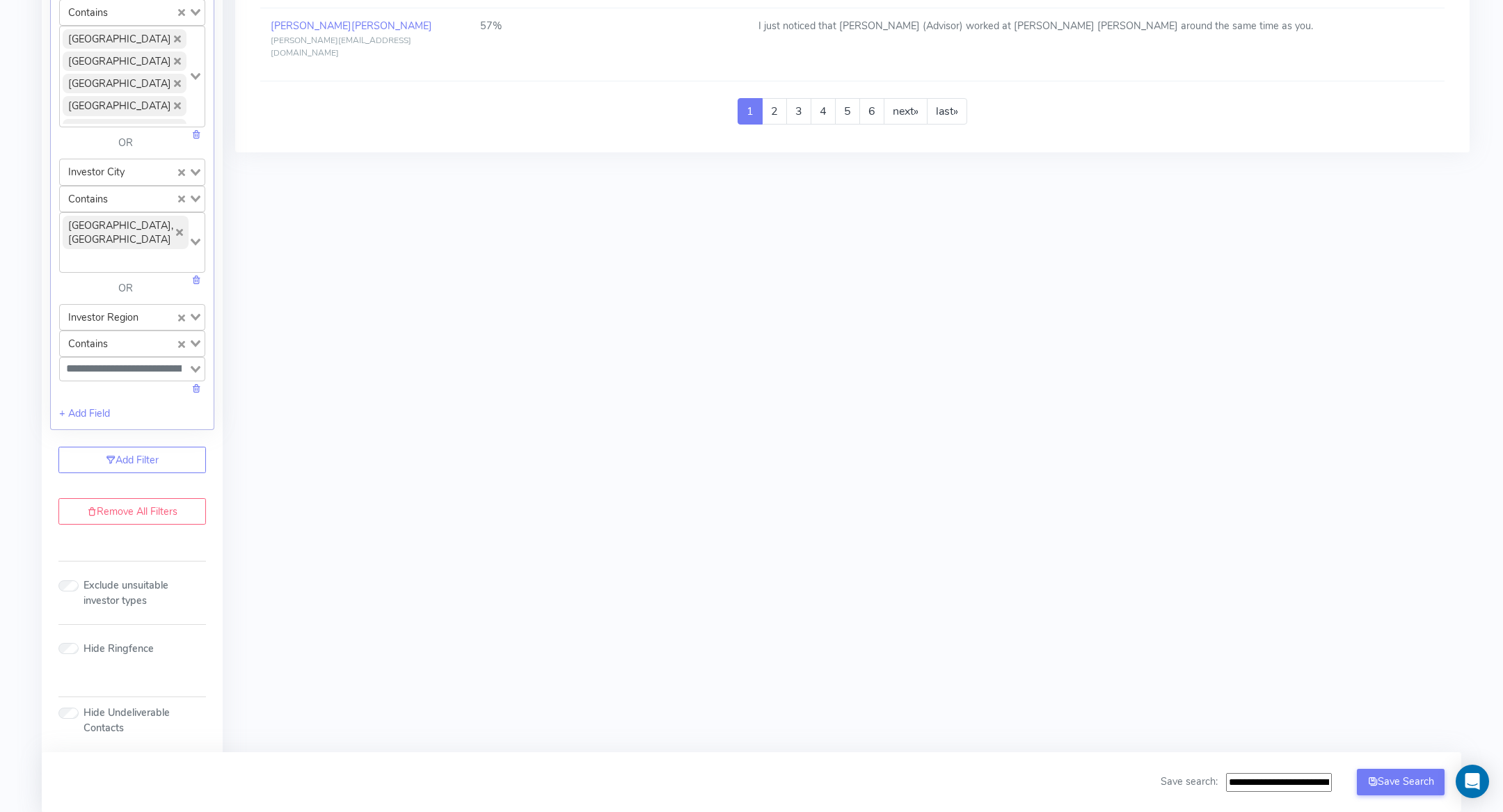
scroll to position [1550, 0]
click at [129, 507] on link "Remove All Filters" at bounding box center [132, 512] width 147 height 26
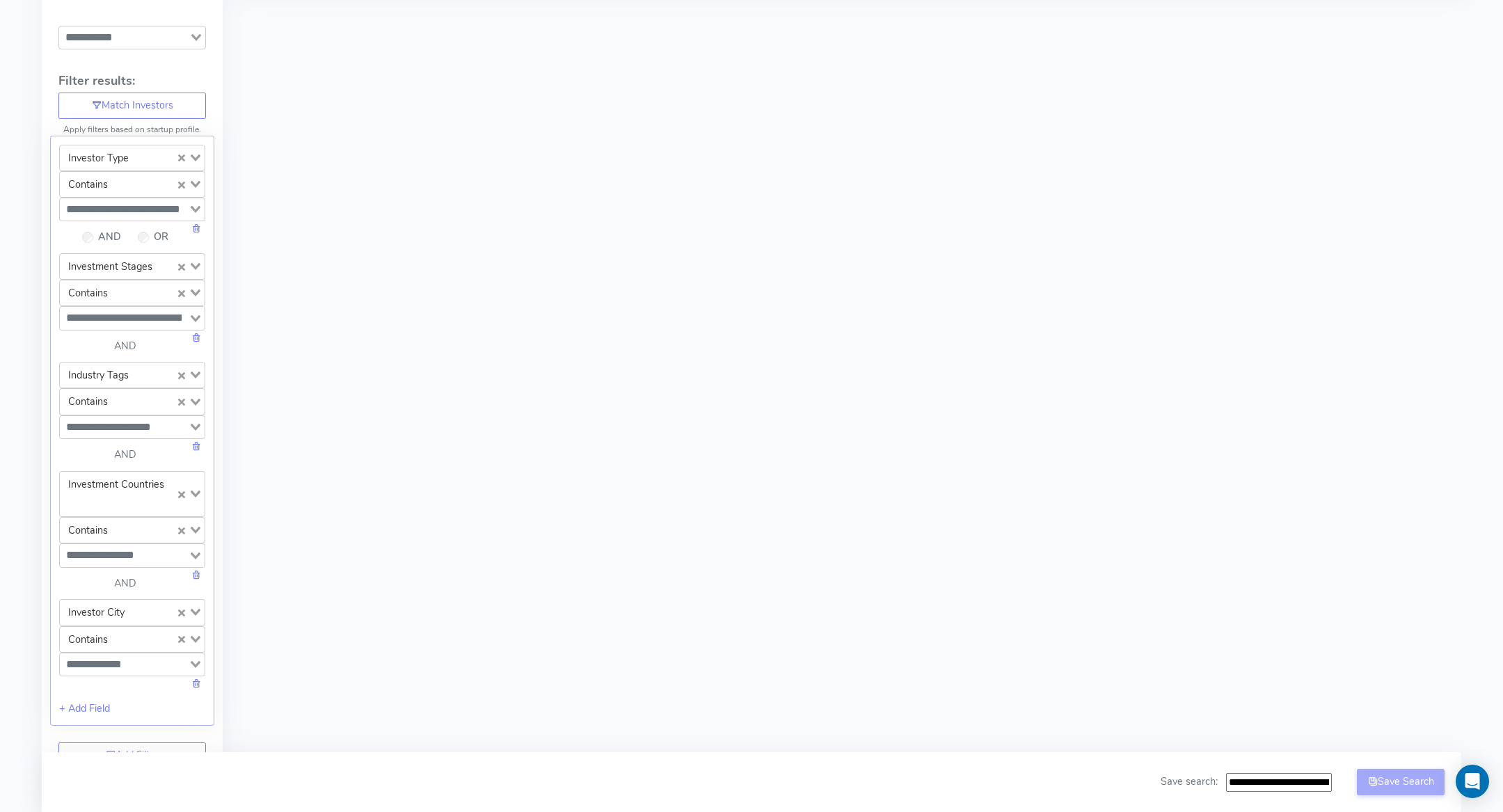
scroll to position [0, 0]
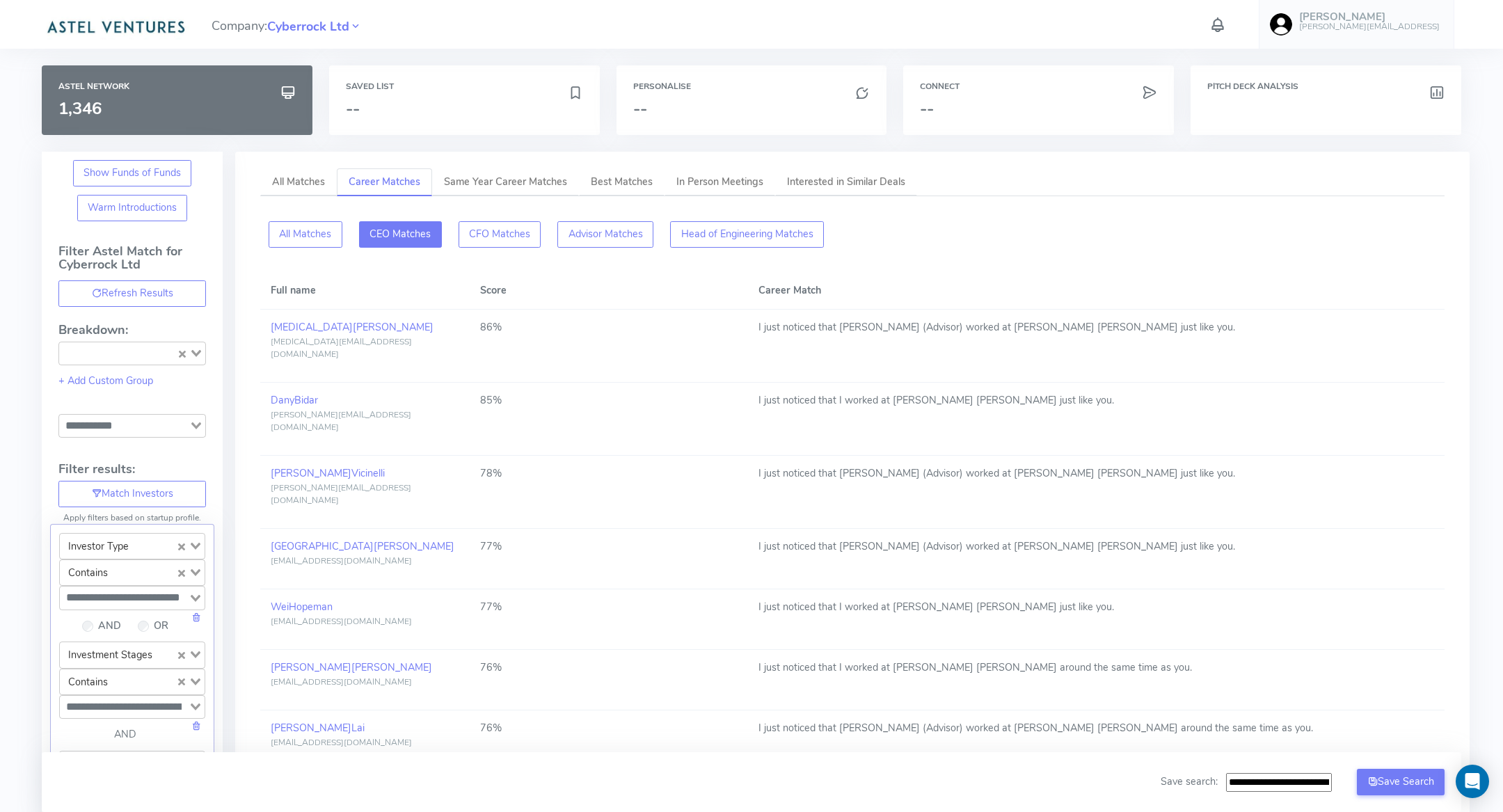
click at [410, 235] on button "CEO Matches" at bounding box center [400, 234] width 83 height 26
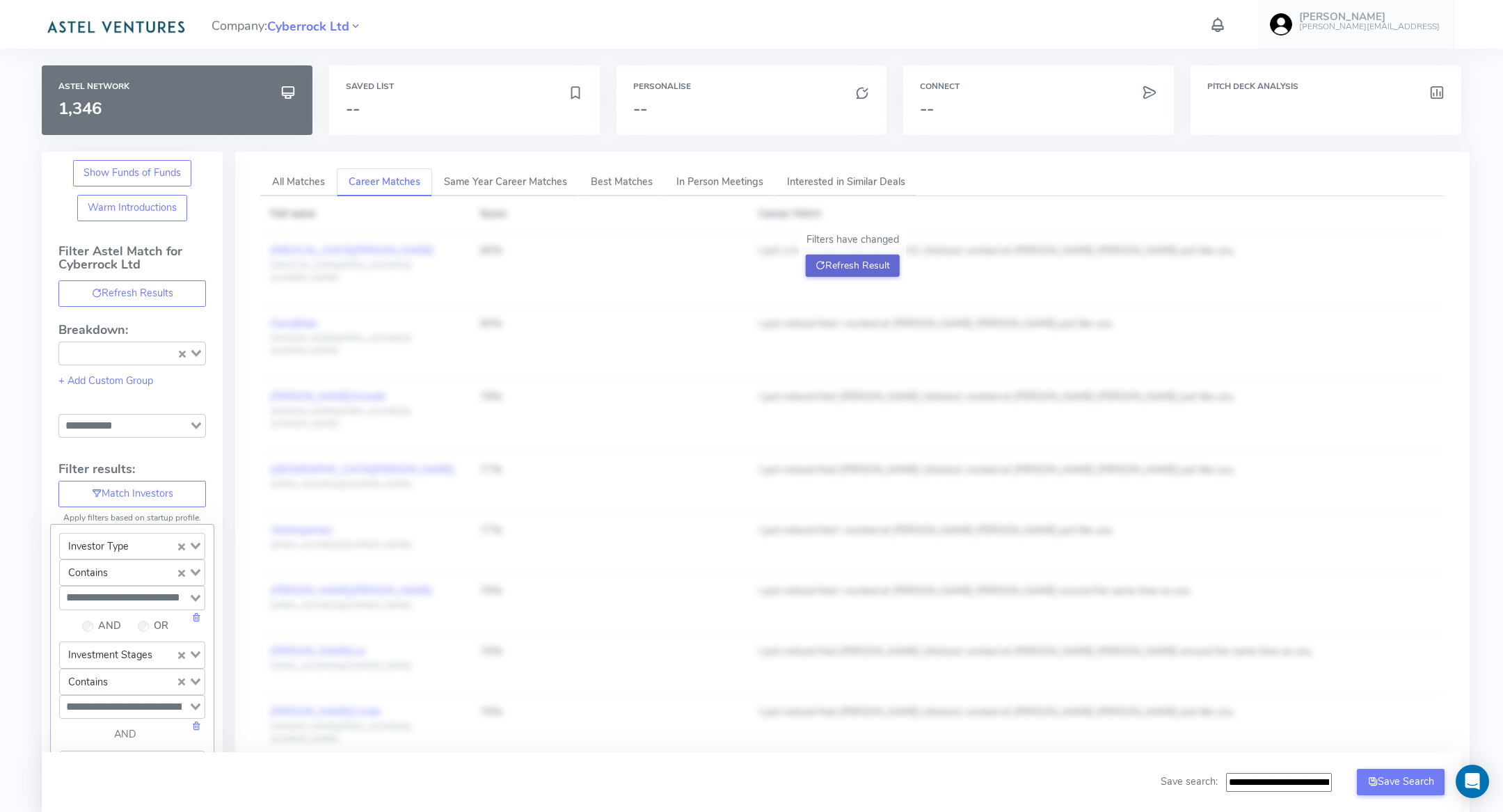
click at [861, 265] on button "Refresh Result" at bounding box center [853, 265] width 94 height 23
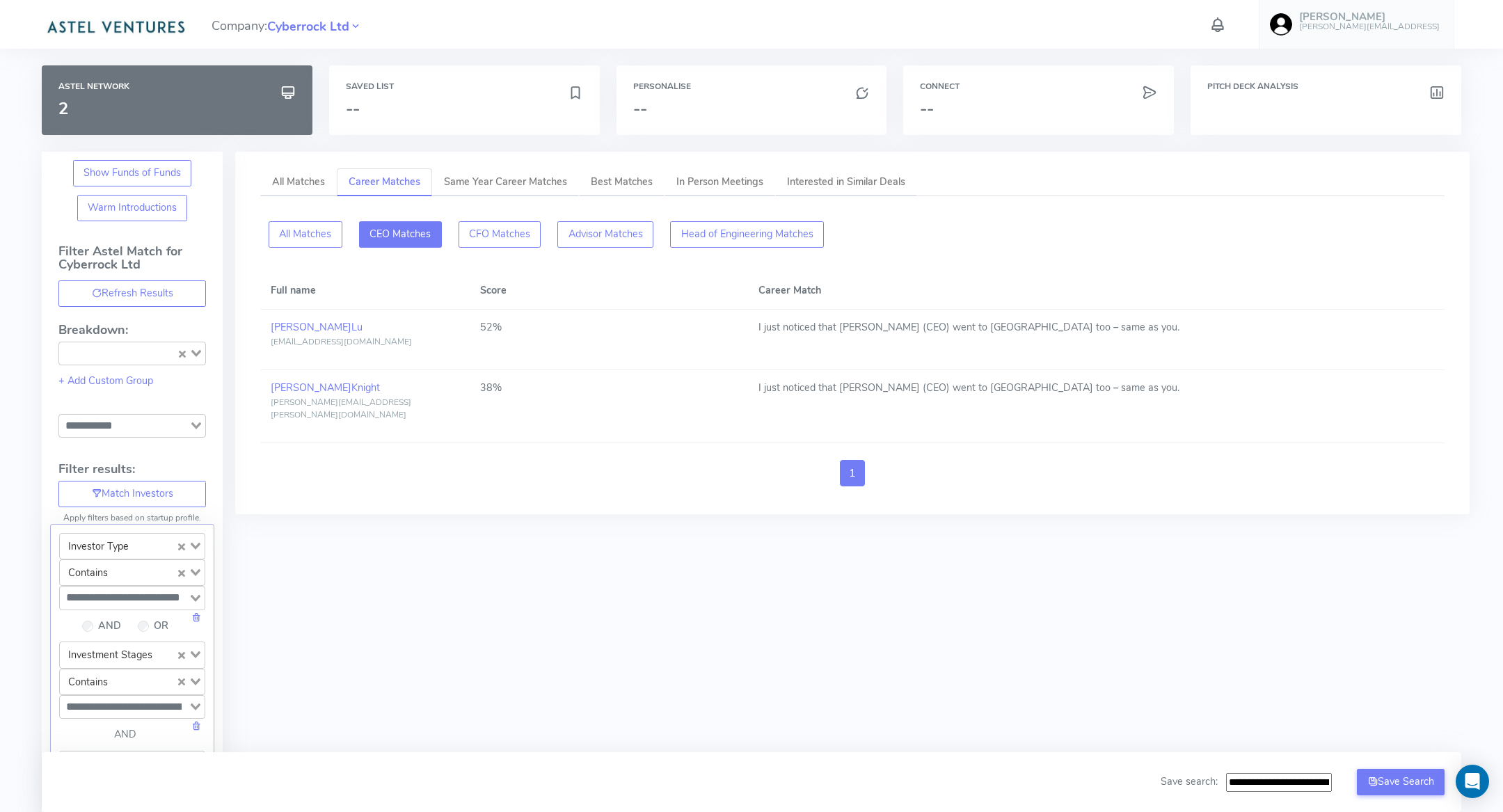
scroll to position [752, 0]
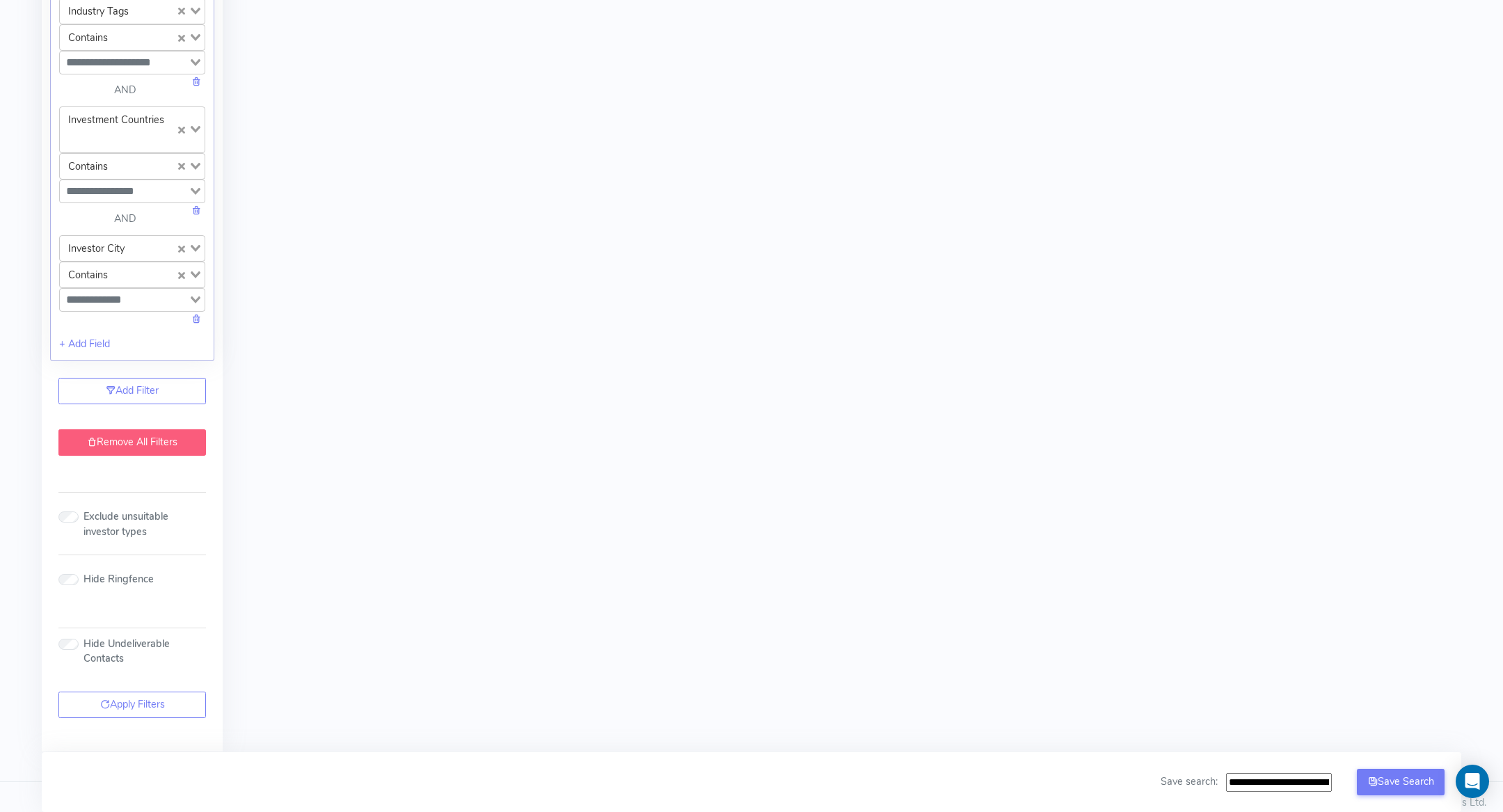
click at [102, 429] on link "Remove All Filters" at bounding box center [132, 442] width 147 height 26
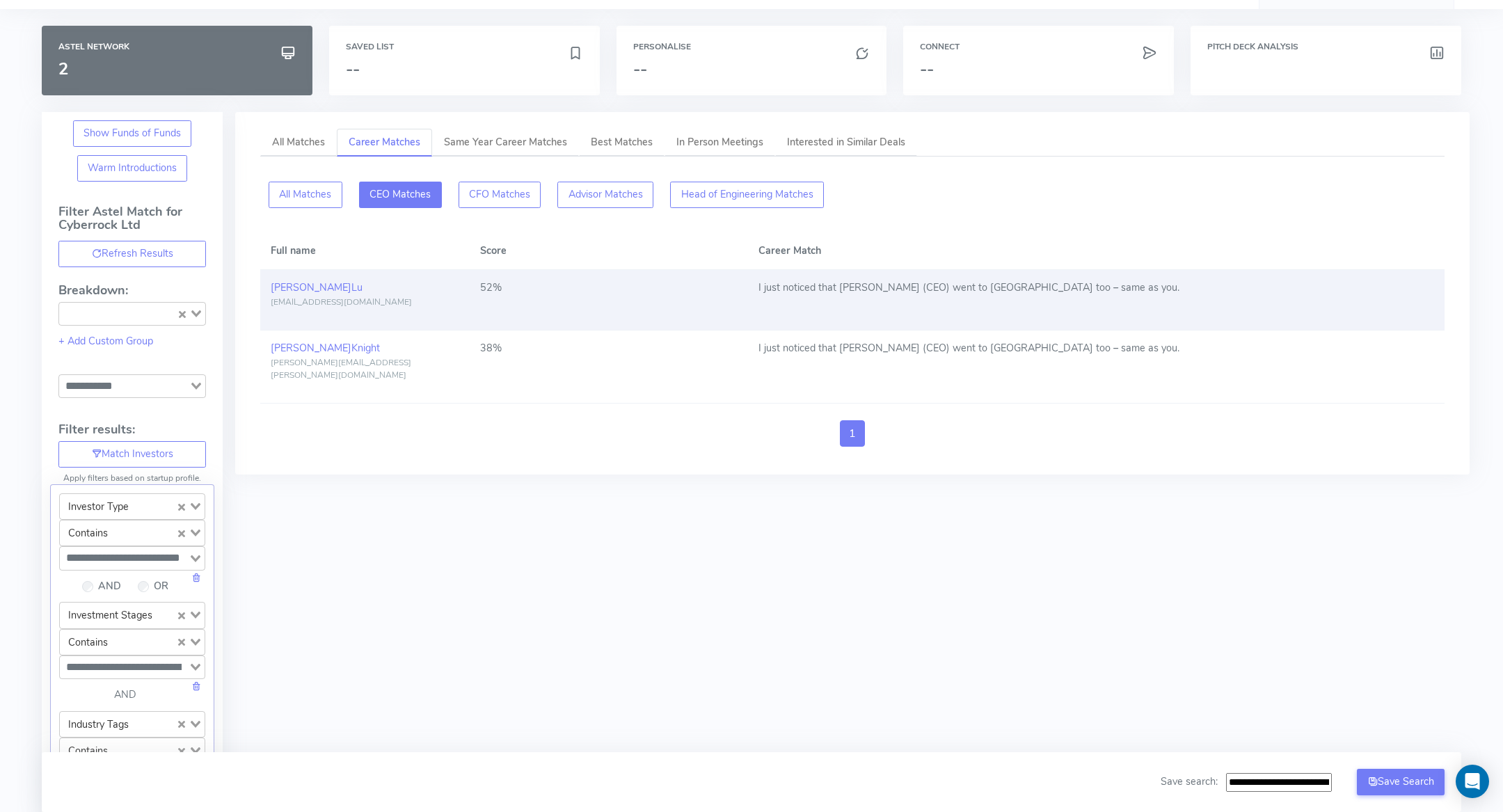
scroll to position [0, 0]
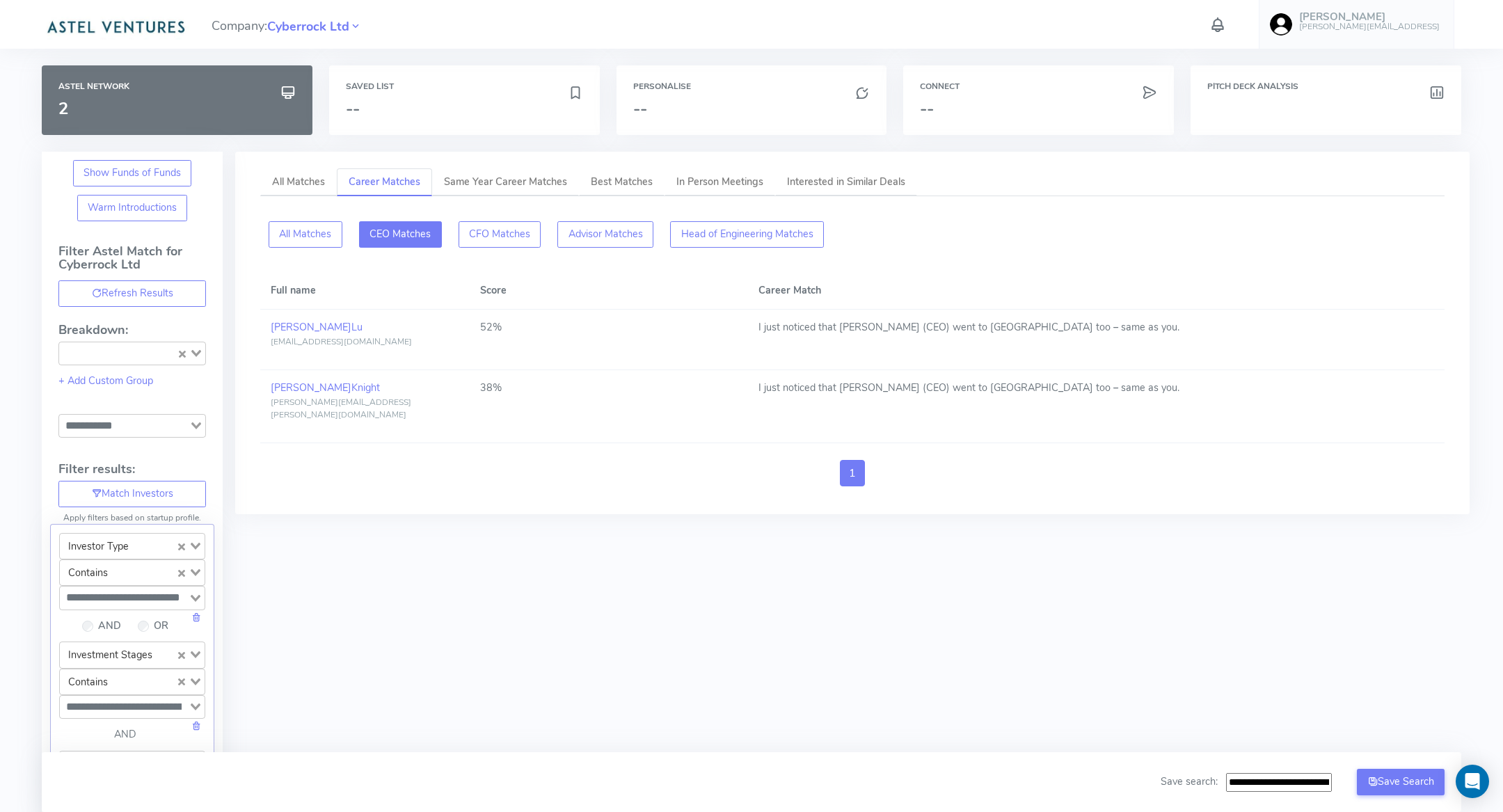
click at [484, 219] on div "All Matches CEO Matches CFO Matches Advisor Matches Head of Engineering Matches" at bounding box center [852, 234] width 1201 height 43
click at [484, 233] on button "CFO Matches" at bounding box center [500, 234] width 83 height 26
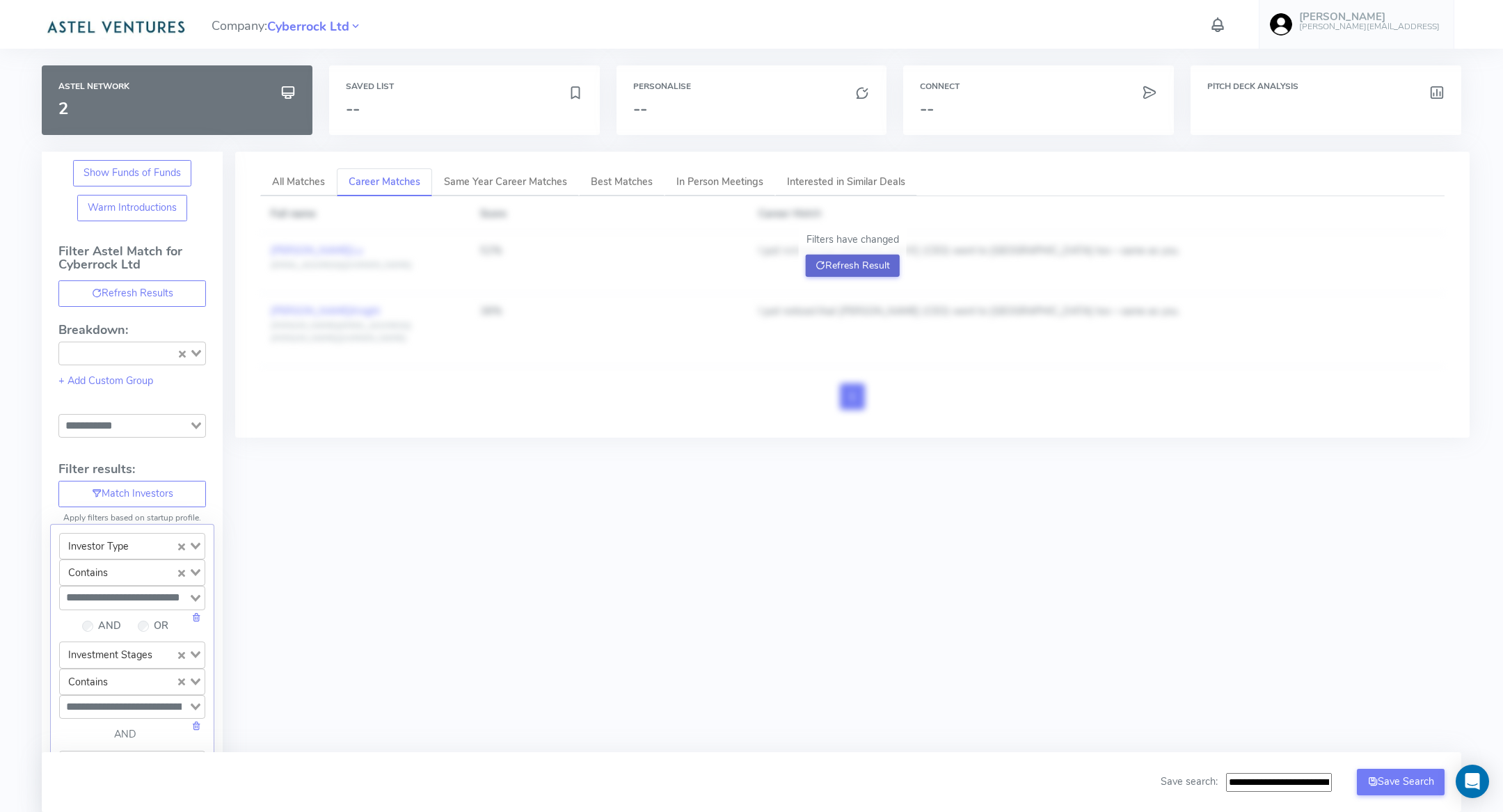
click at [823, 254] on button "Refresh Result" at bounding box center [853, 265] width 94 height 23
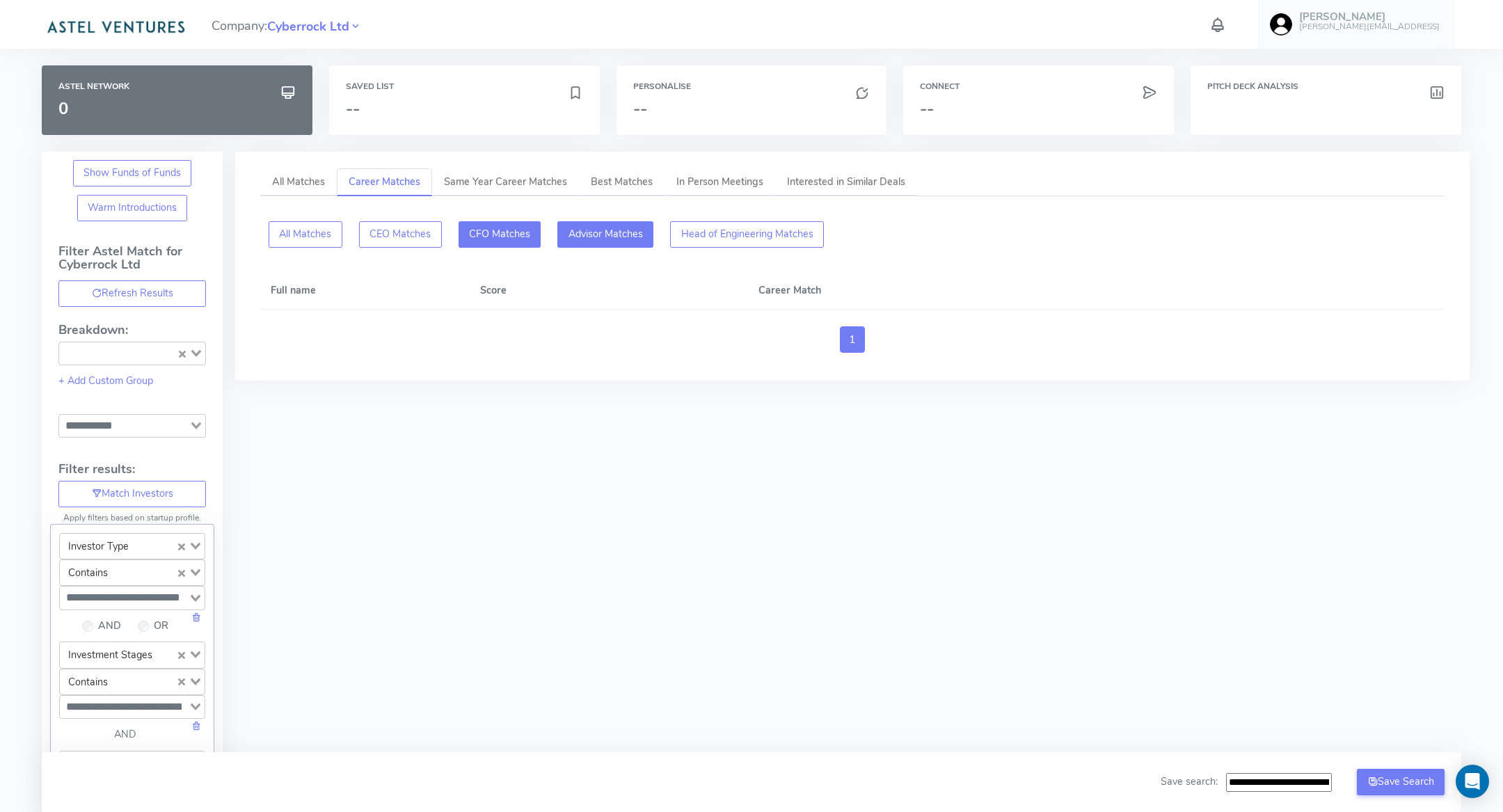
click at [613, 235] on button "Advisor Matches" at bounding box center [605, 234] width 96 height 26
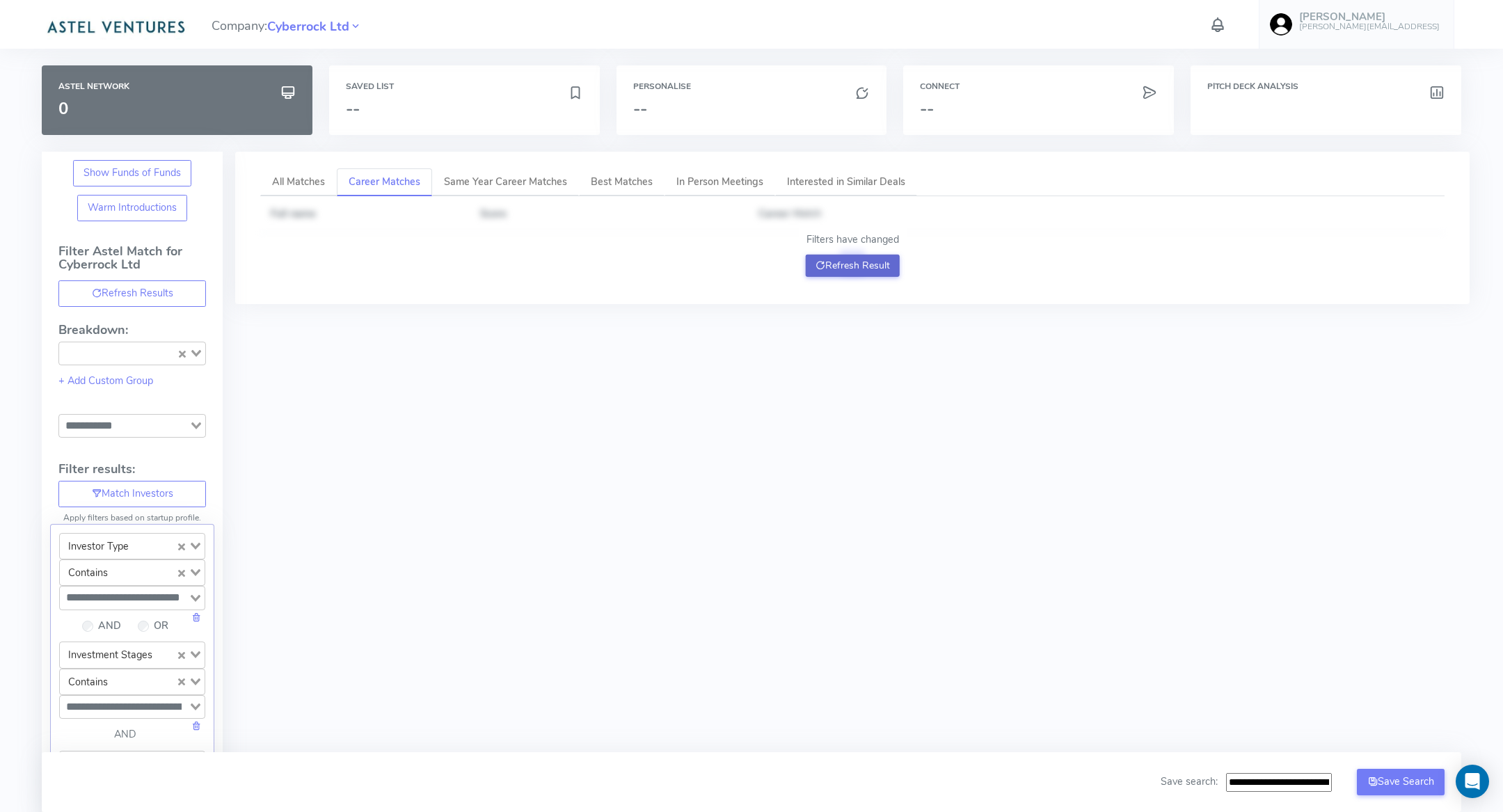
click at [829, 260] on button "Refresh Result" at bounding box center [853, 265] width 94 height 23
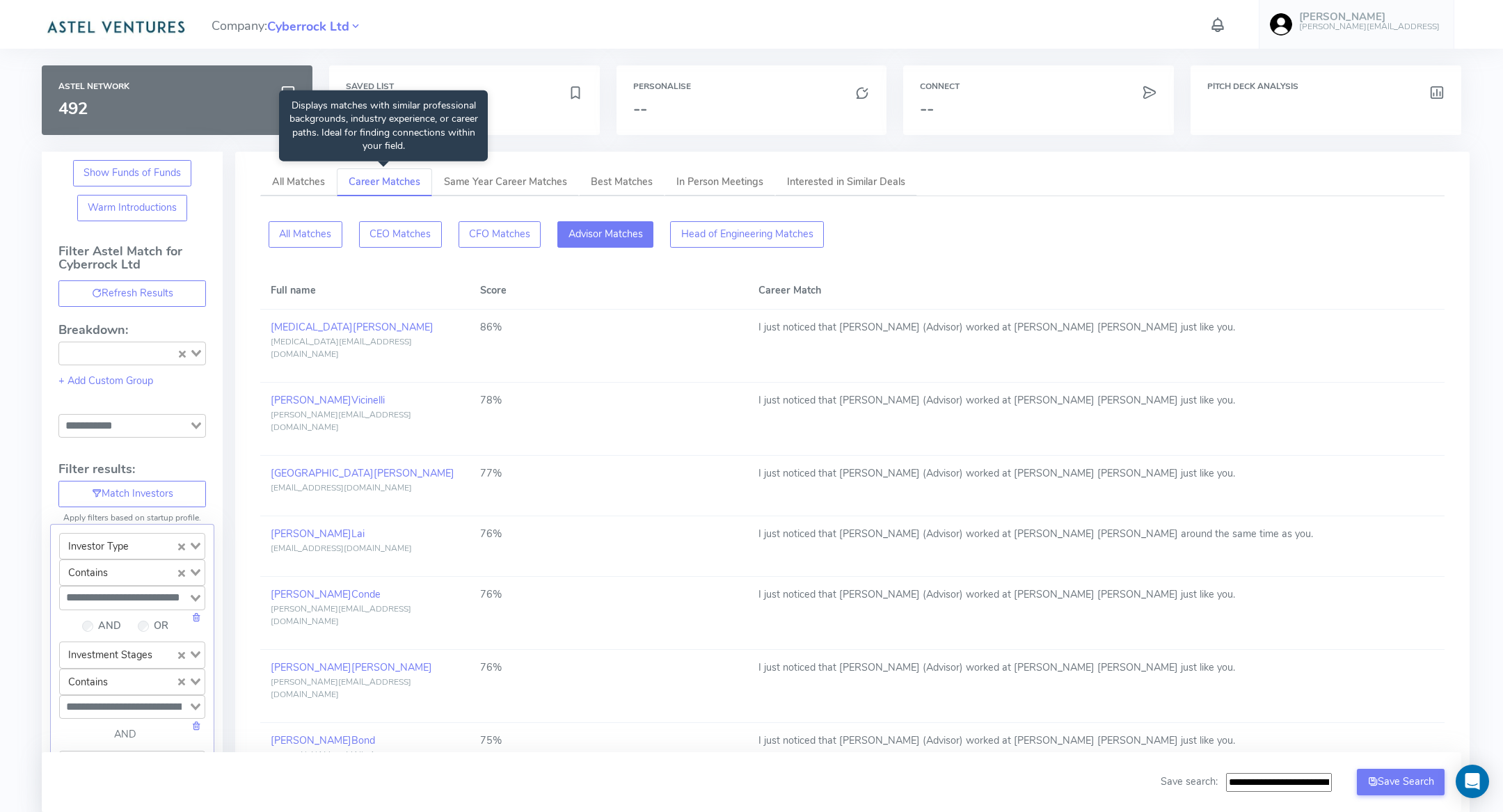
click at [364, 188] on span "Career Matches" at bounding box center [384, 181] width 71 height 14
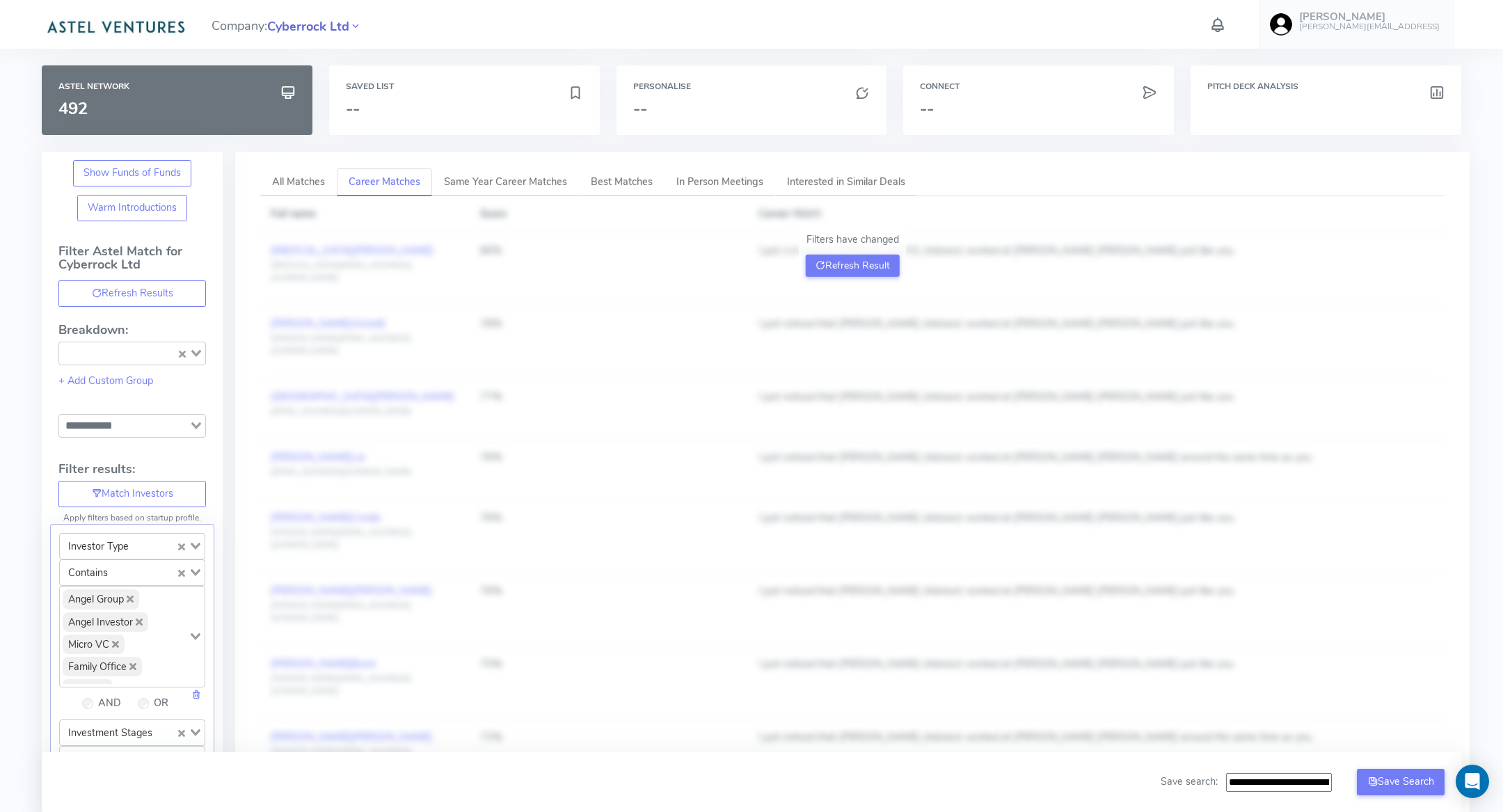
click at [312, 26] on span "Cyberrock Ltd" at bounding box center [308, 27] width 82 height 19
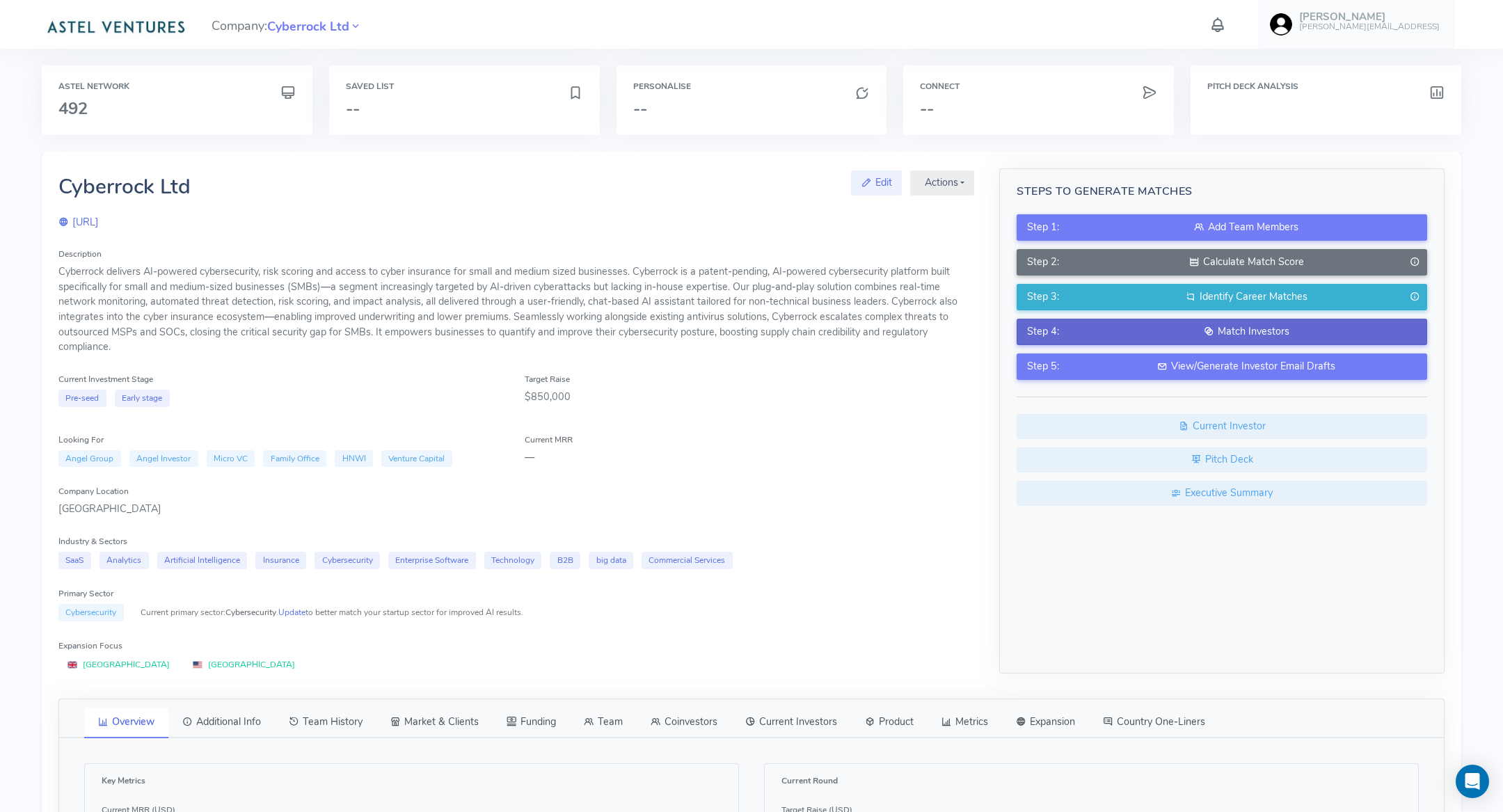
click at [1124, 324] on div "Match Investors" at bounding box center [1246, 332] width 341 height 15
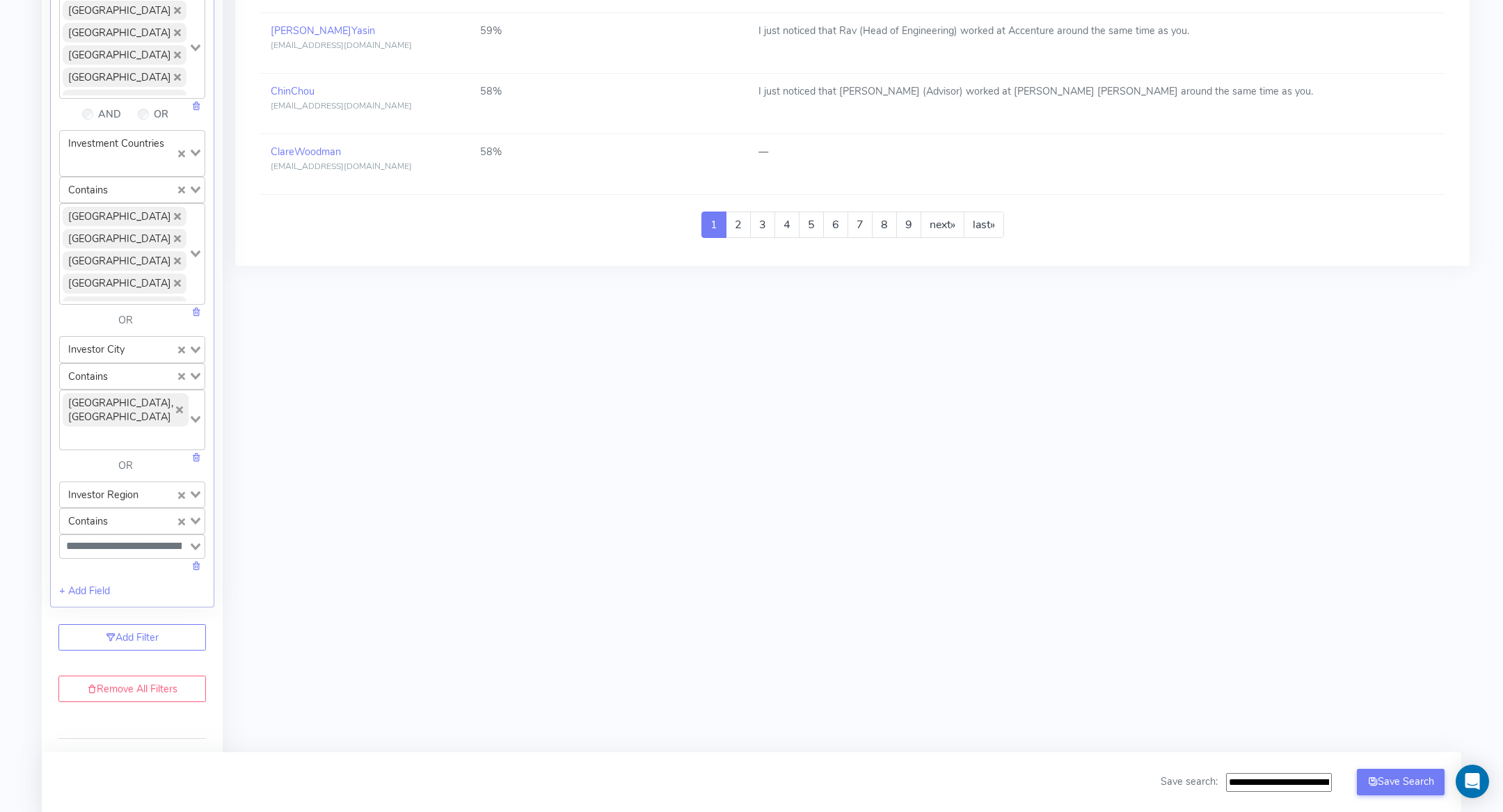
scroll to position [1617, 0]
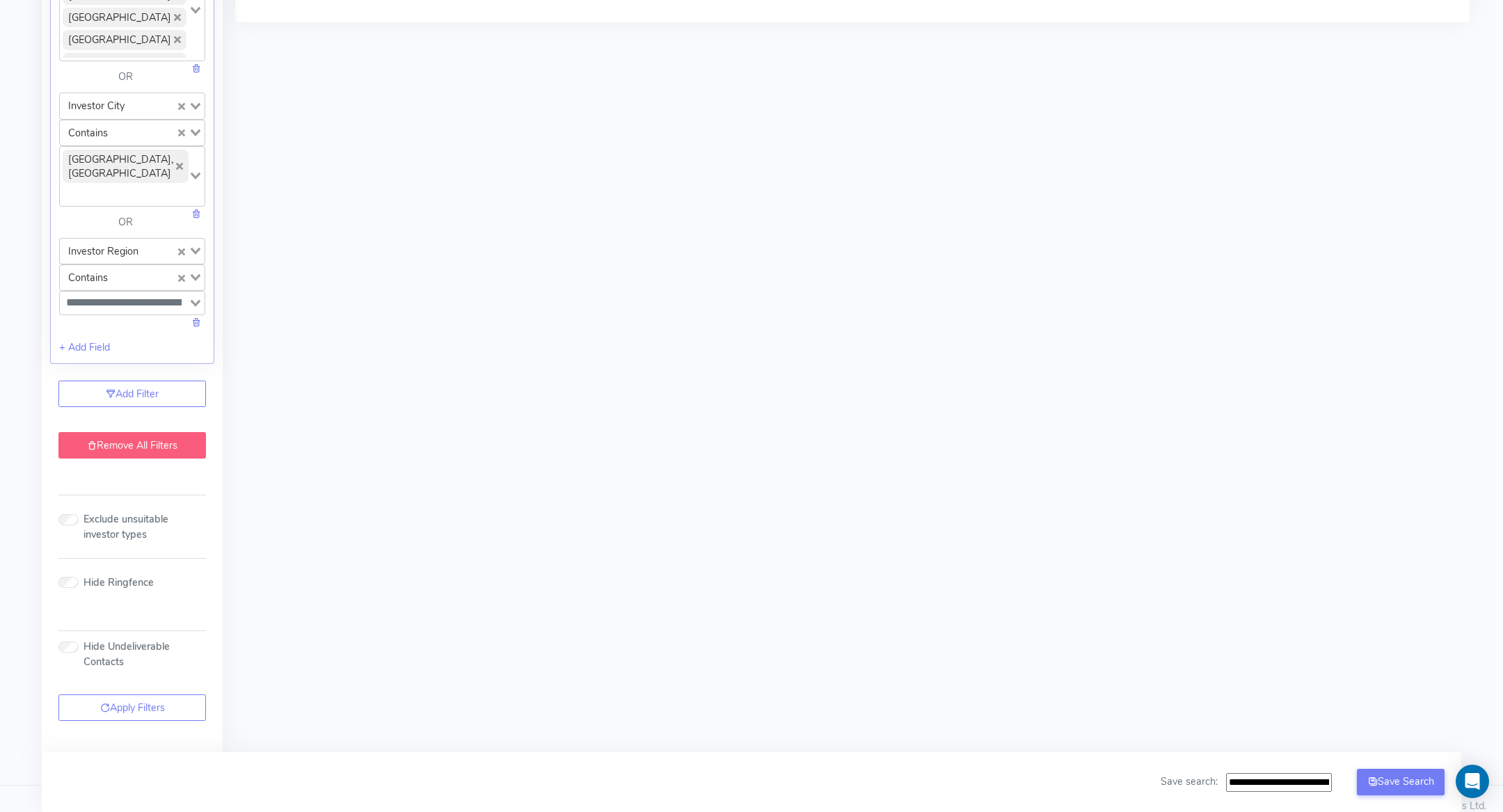
click at [122, 433] on link "Remove All Filters" at bounding box center [132, 445] width 147 height 26
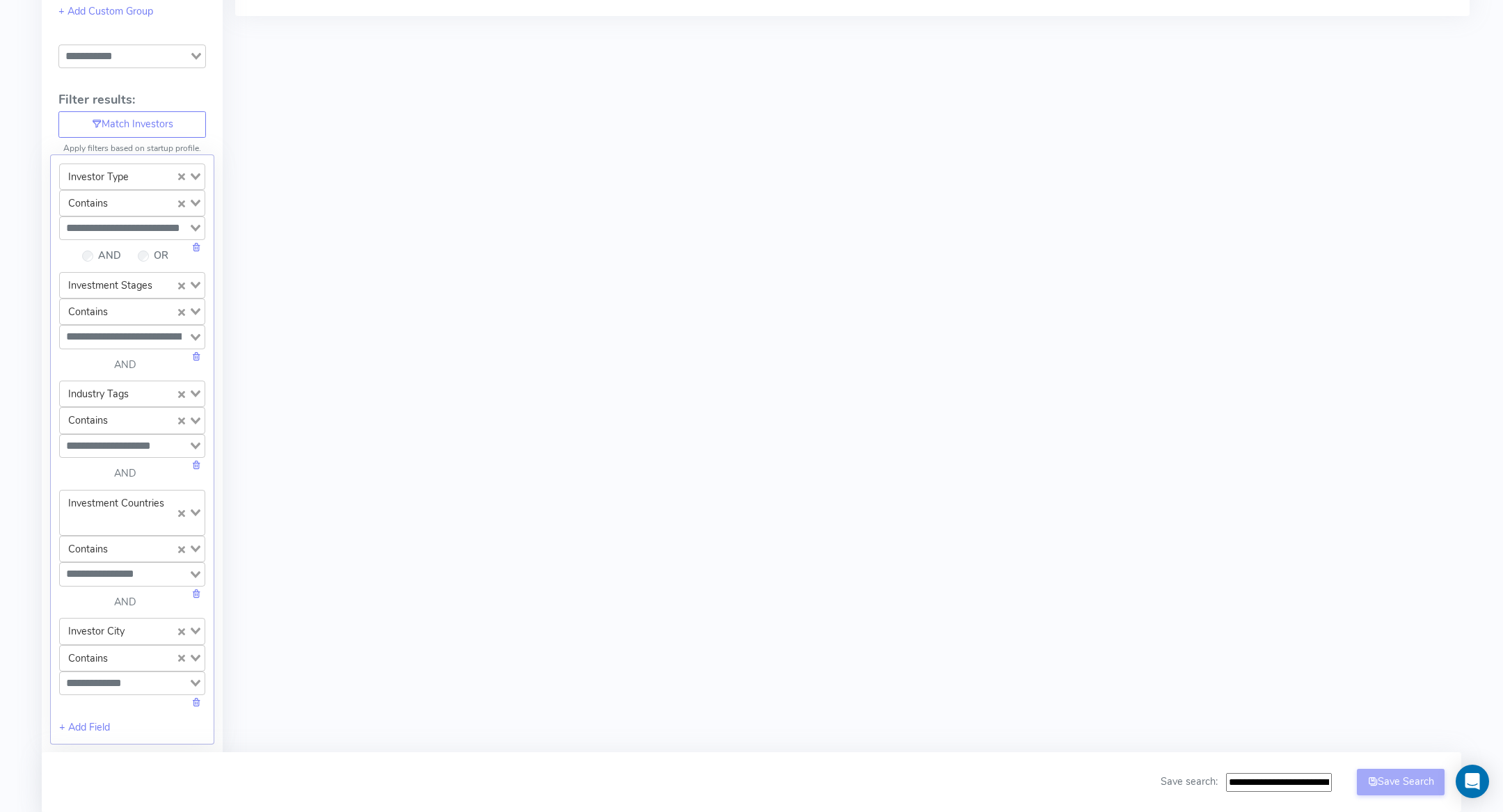
scroll to position [0, 0]
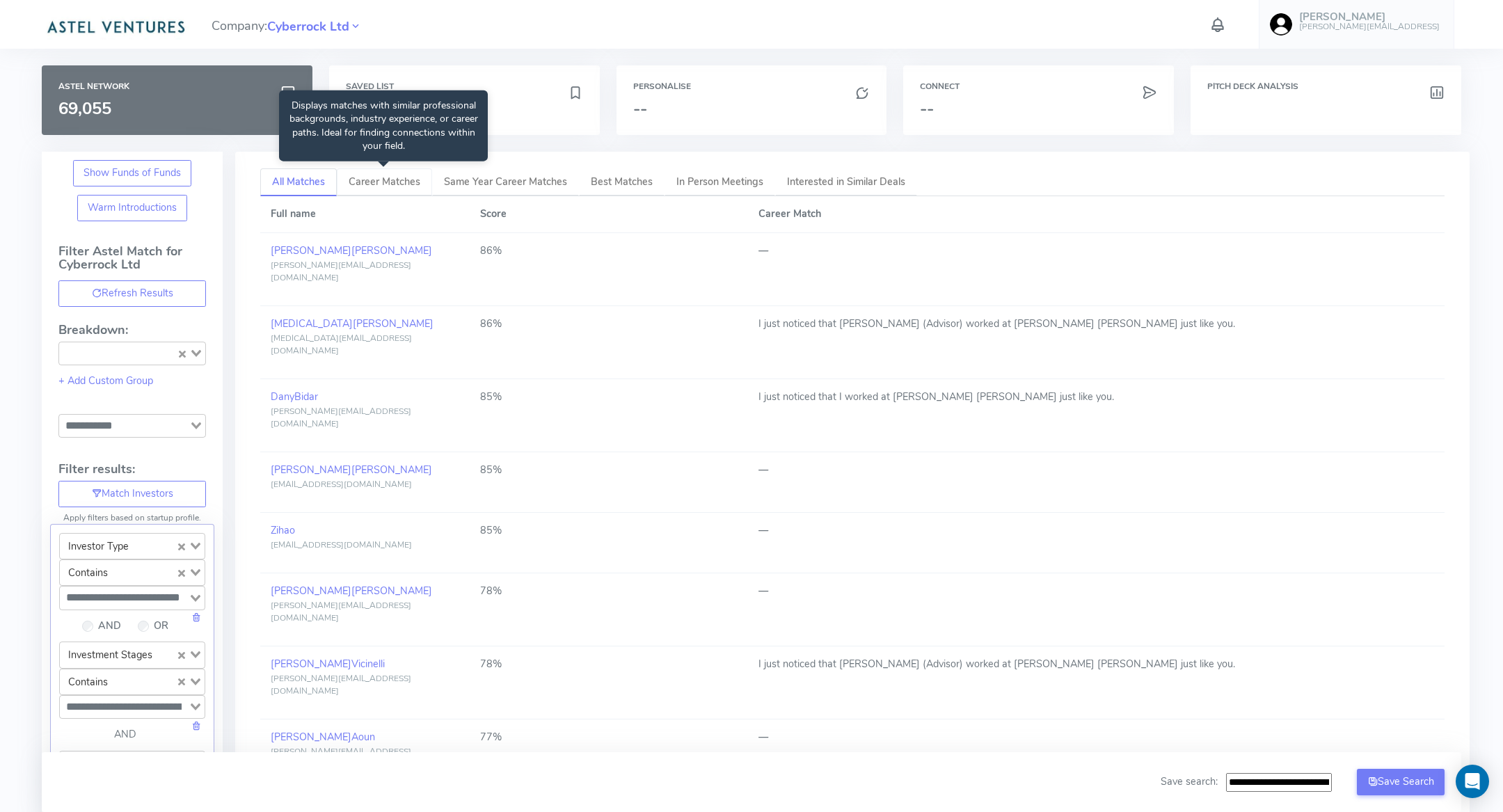
click at [389, 192] on link "Career Matches" at bounding box center [384, 182] width 96 height 28
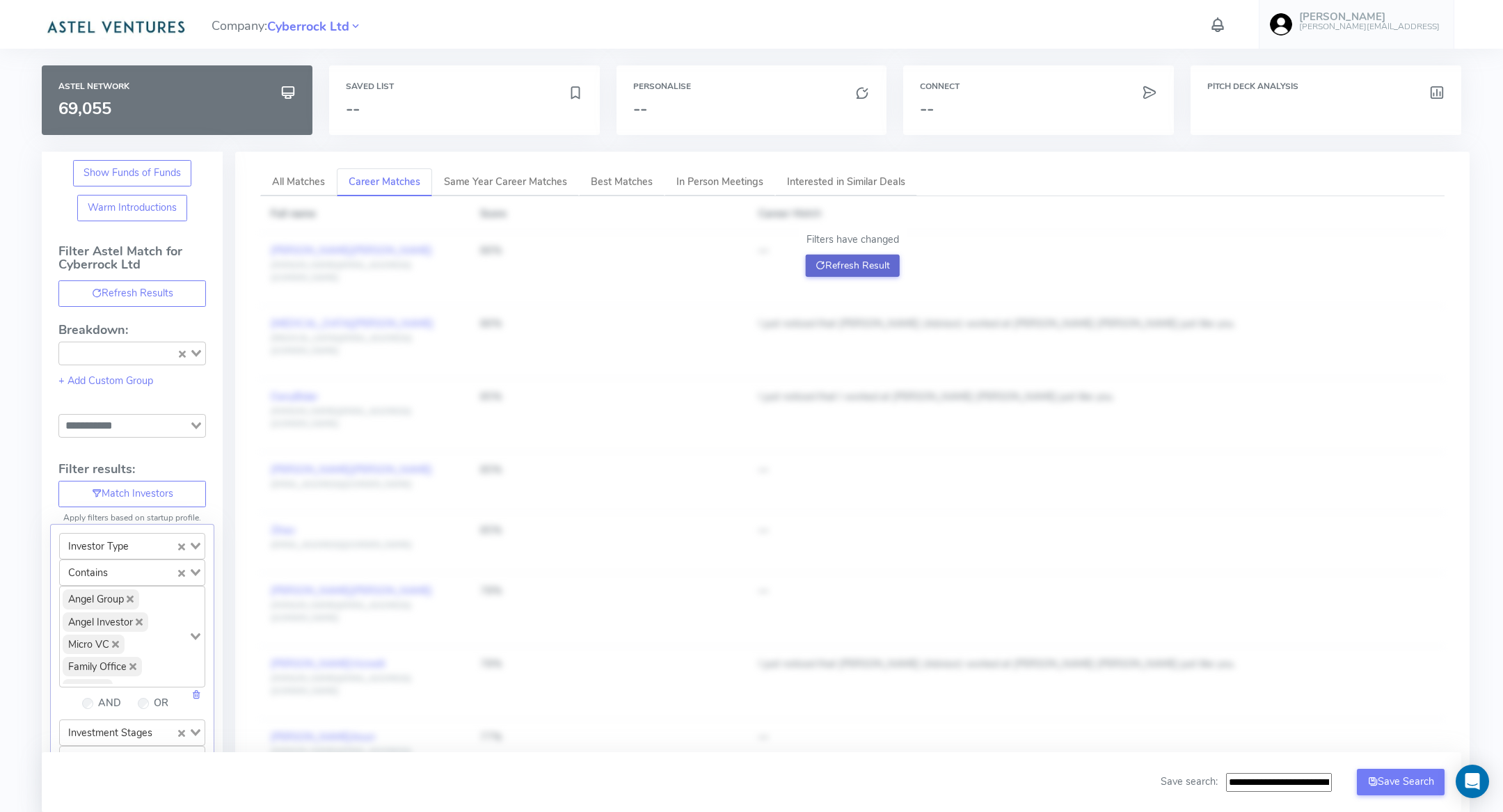
click at [833, 271] on button "Refresh Result" at bounding box center [853, 265] width 94 height 23
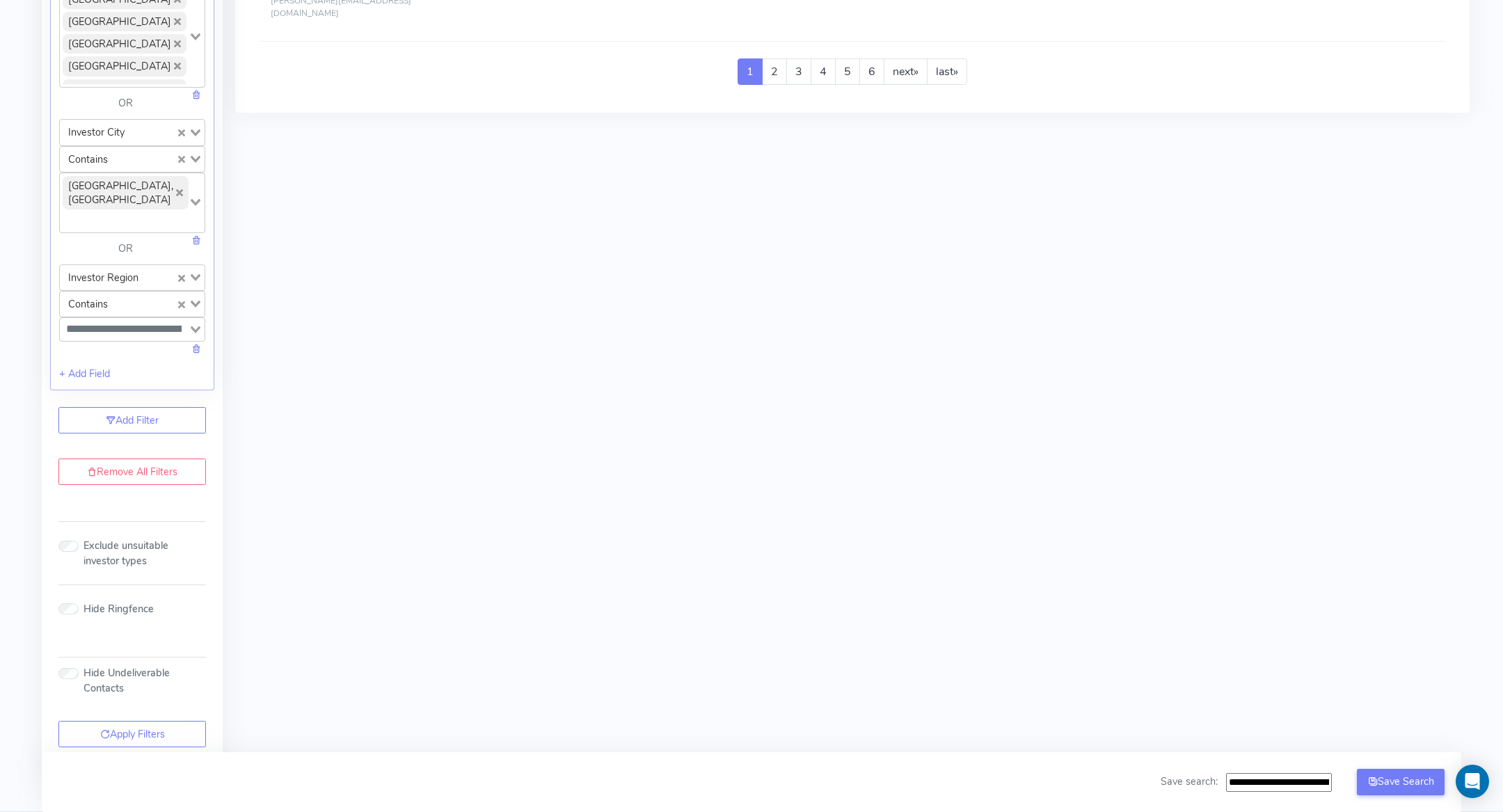
scroll to position [1617, 0]
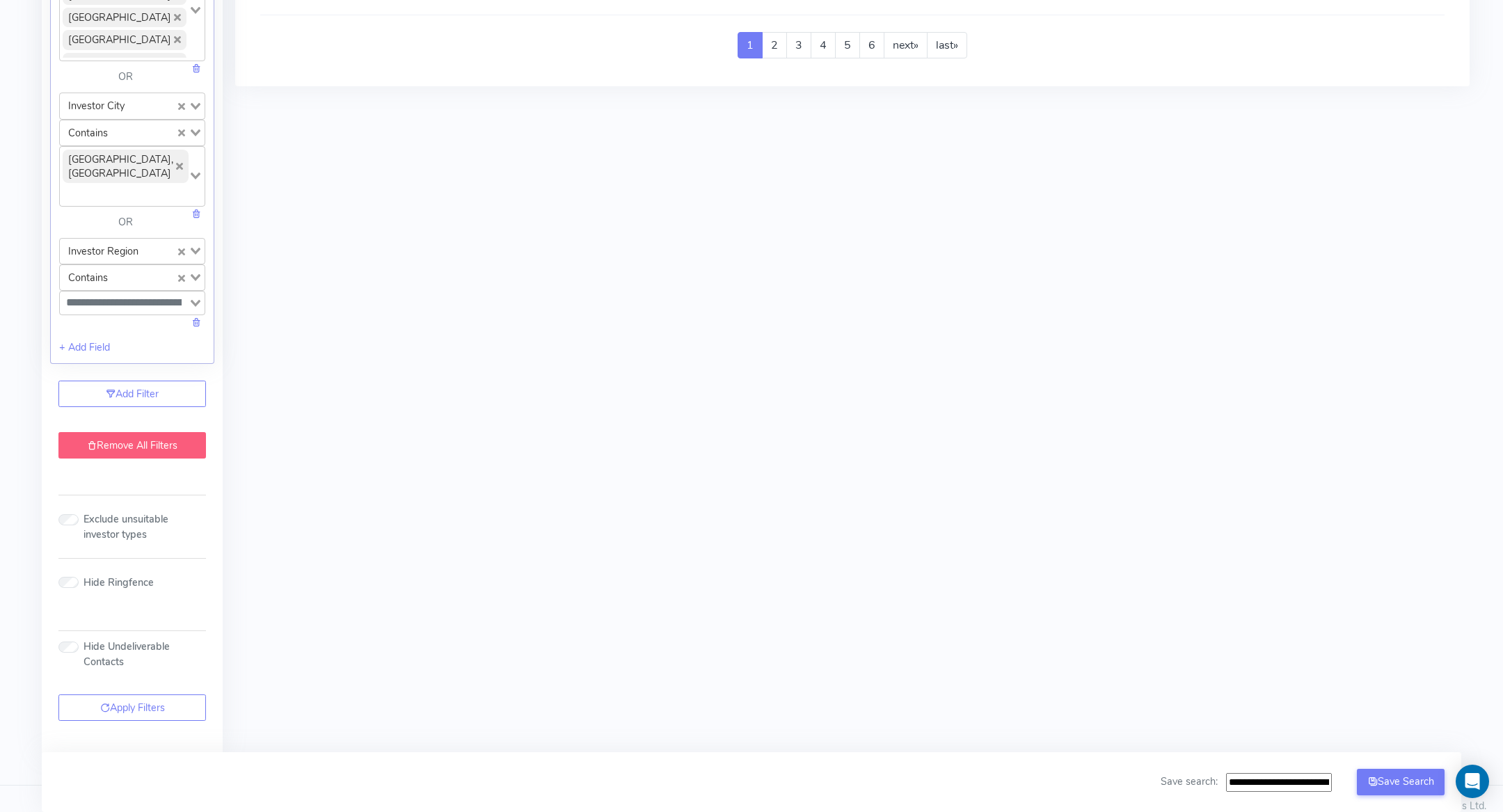
click at [117, 433] on link "Remove All Filters" at bounding box center [132, 445] width 147 height 26
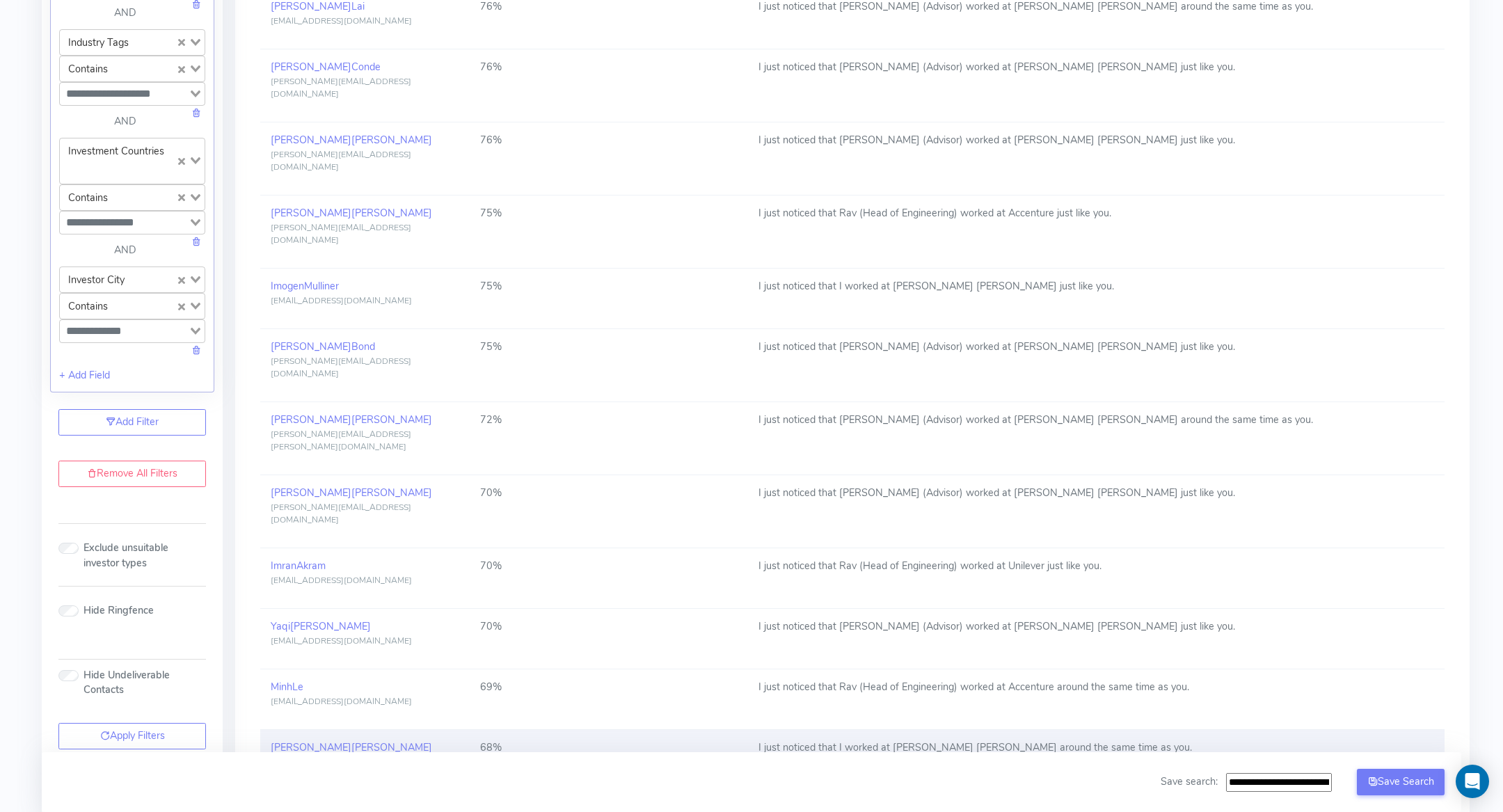
scroll to position [0, 0]
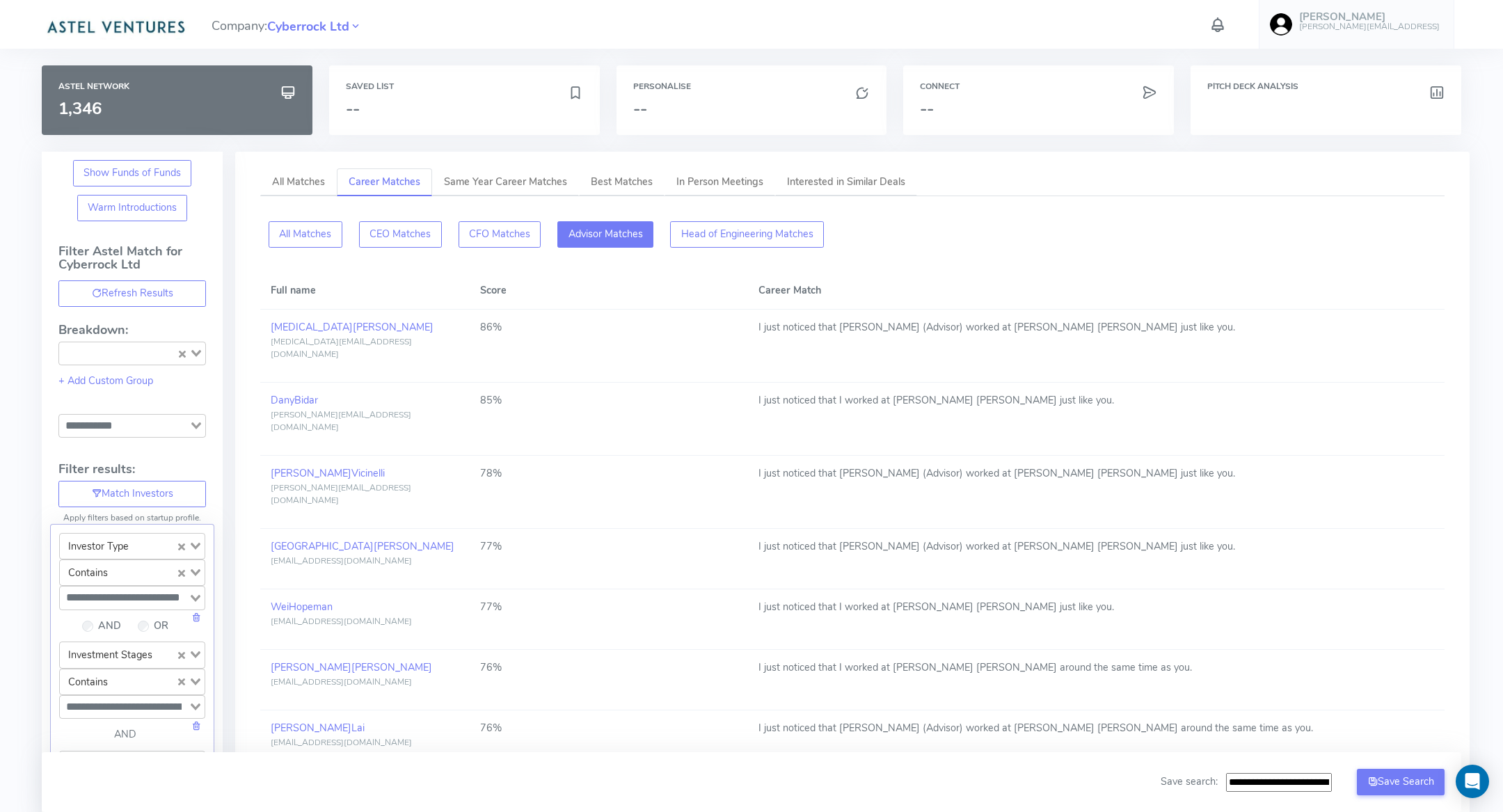
click at [609, 233] on button "Advisor Matches" at bounding box center [605, 234] width 96 height 26
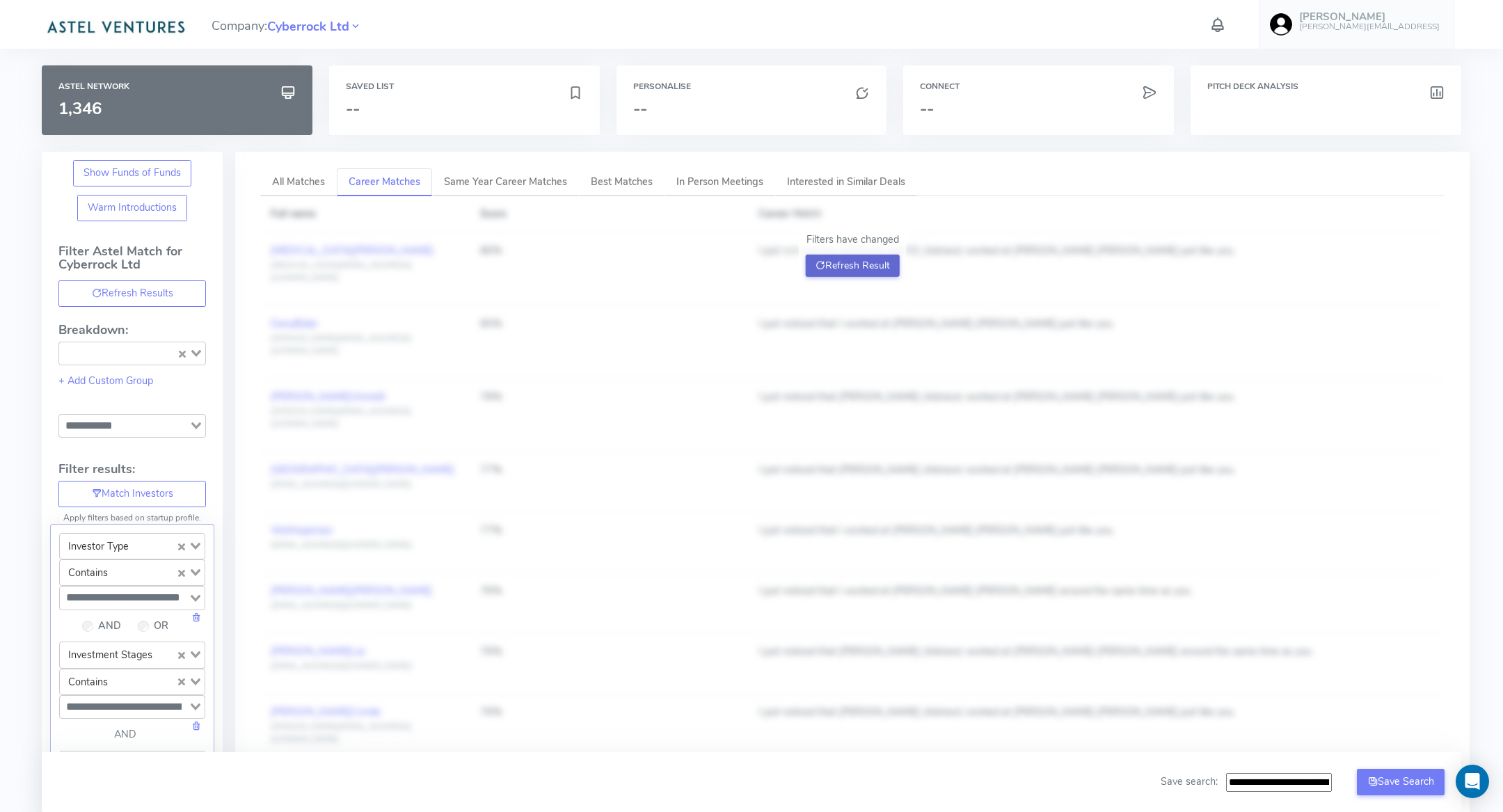
click at [848, 264] on button "Refresh Result" at bounding box center [853, 265] width 94 height 23
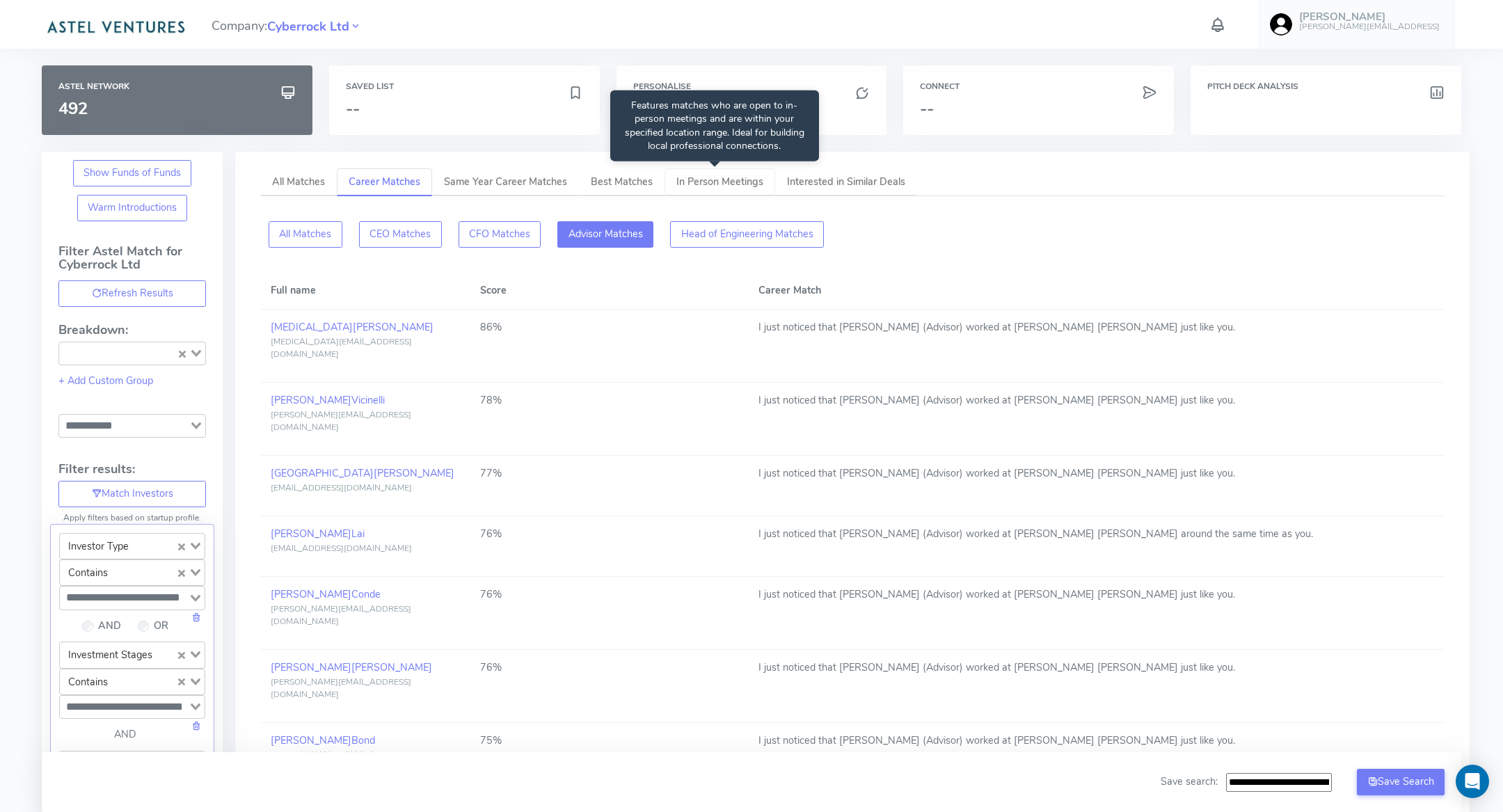
click at [727, 178] on span "In Person Meetings" at bounding box center [719, 181] width 87 height 14
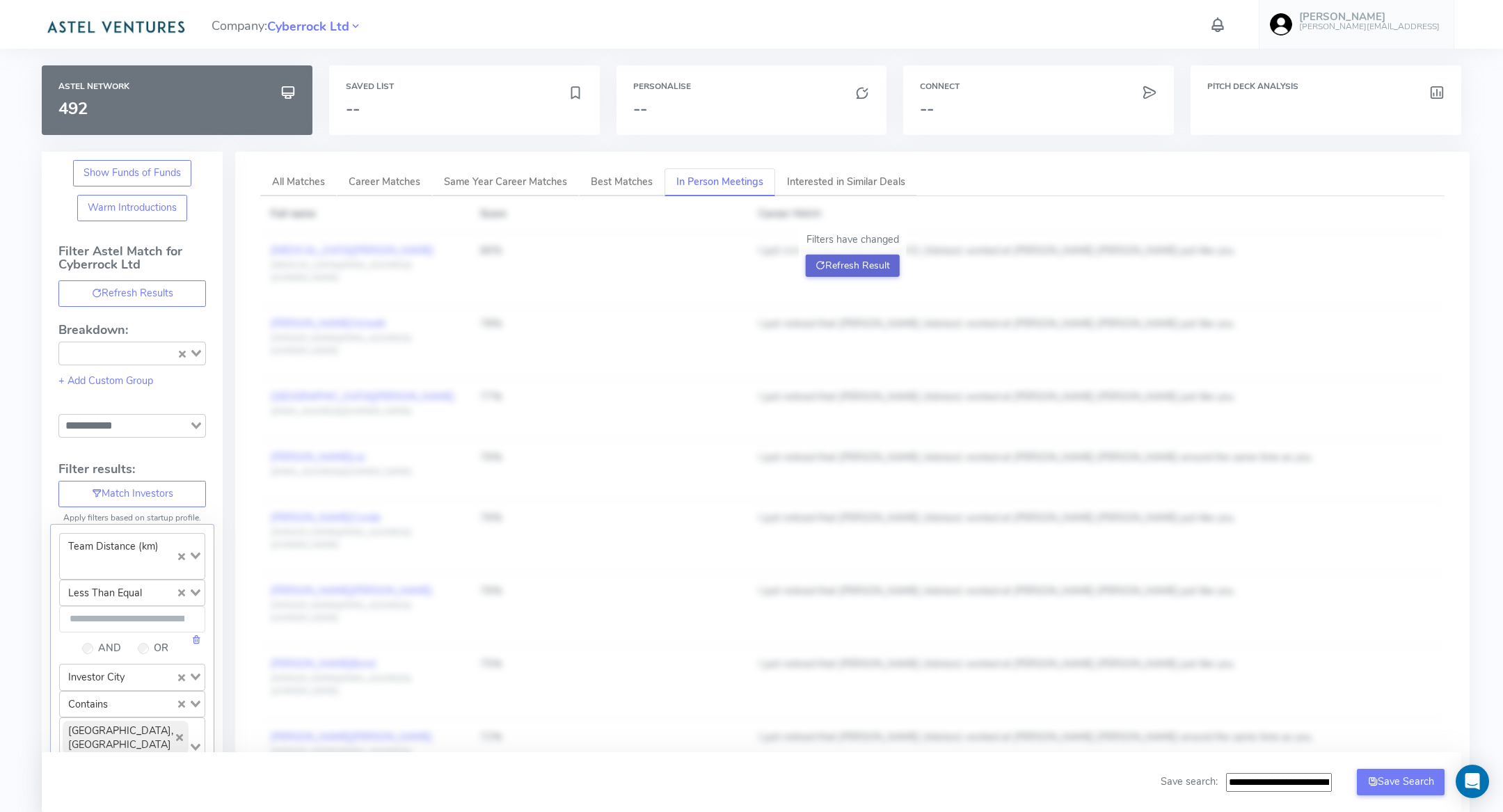
click at [858, 265] on button "Refresh Result" at bounding box center [853, 265] width 94 height 23
